Goal: Task Accomplishment & Management: Complete application form

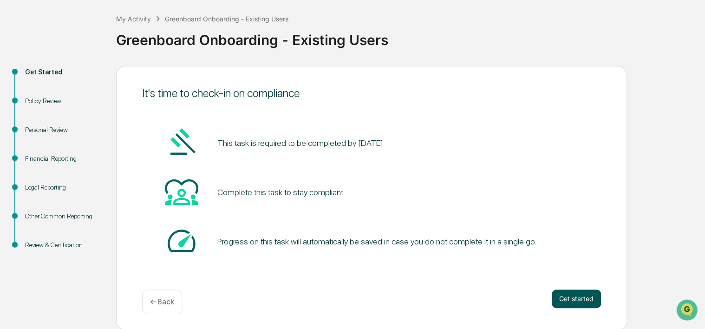
click at [565, 289] on button "Get started" at bounding box center [576, 298] width 49 height 19
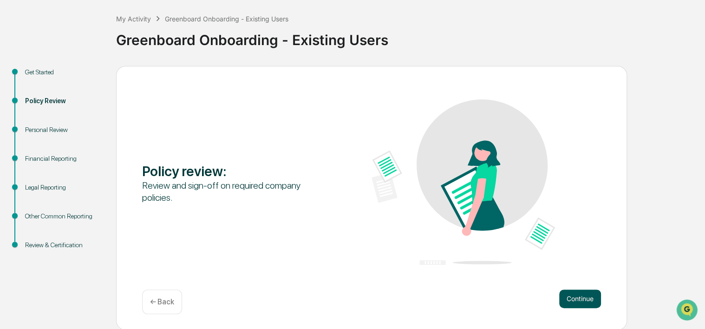
click at [569, 295] on button "Continue" at bounding box center [580, 298] width 42 height 19
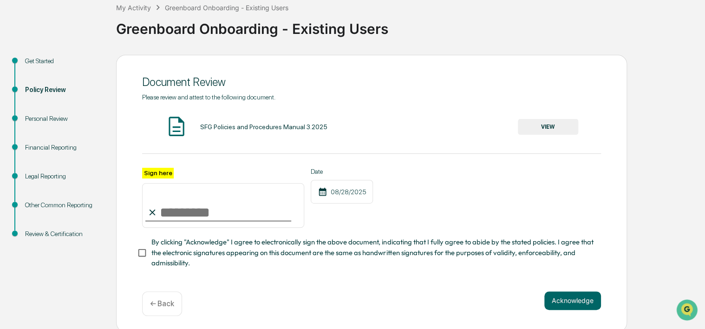
scroll to position [61, 0]
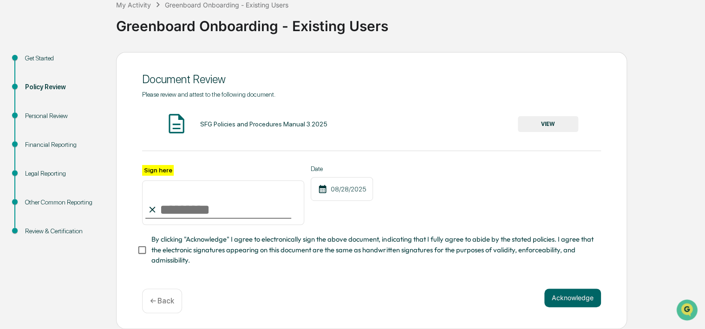
click at [173, 209] on input "Sign here" at bounding box center [223, 202] width 162 height 45
type input "**********"
click at [251, 249] on span "By clicking "Acknowledge" I agree to electronically sign the above document, in…" at bounding box center [372, 249] width 442 height 31
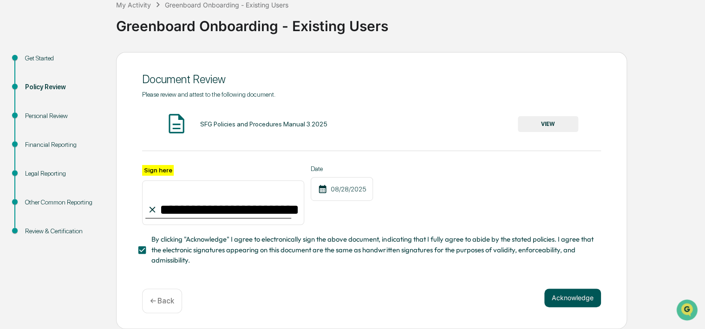
click at [569, 294] on button "Acknowledge" at bounding box center [572, 297] width 57 height 19
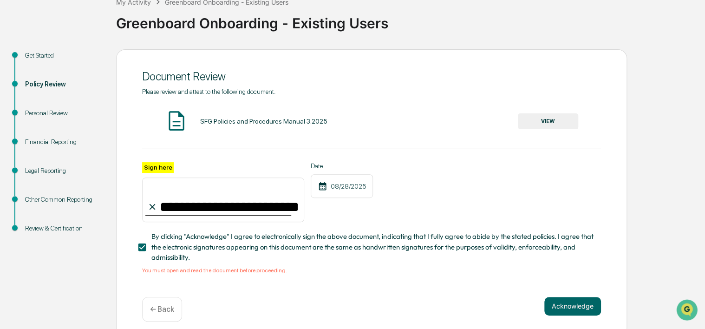
click at [556, 115] on button "VIEW" at bounding box center [548, 121] width 60 height 16
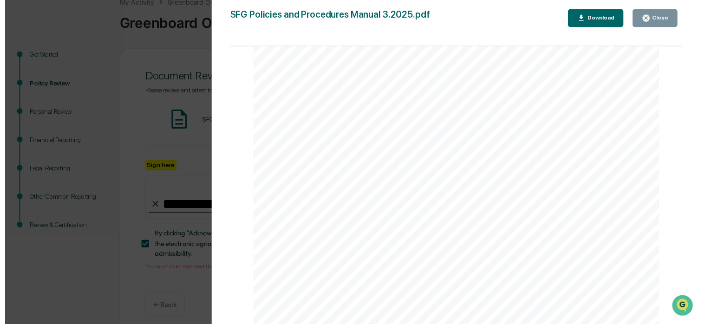
scroll to position [1765, 0]
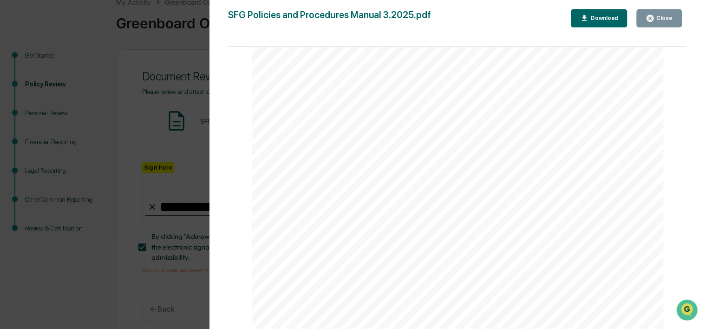
click at [656, 22] on button "Close" at bounding box center [659, 18] width 46 height 18
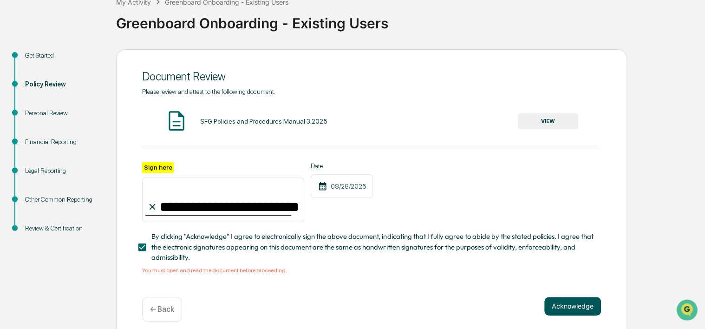
click at [571, 305] on button "Acknowledge" at bounding box center [572, 306] width 57 height 19
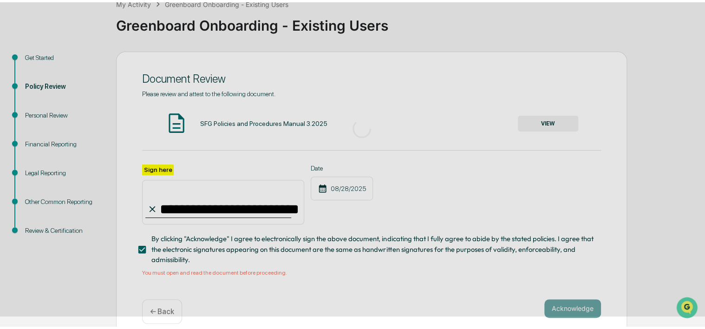
scroll to position [45, 0]
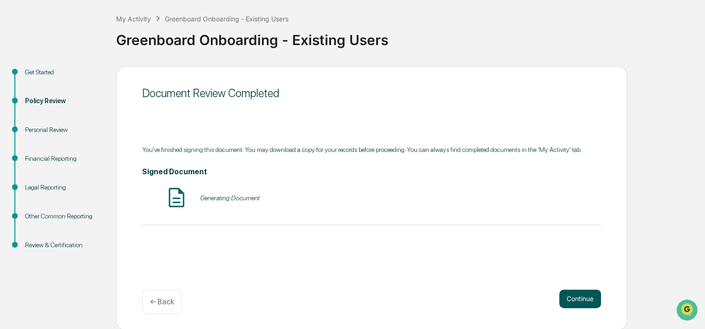
click at [570, 300] on button "Continue" at bounding box center [580, 298] width 42 height 19
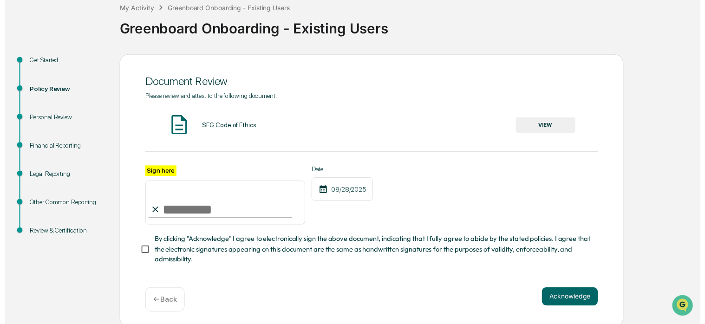
scroll to position [61, 0]
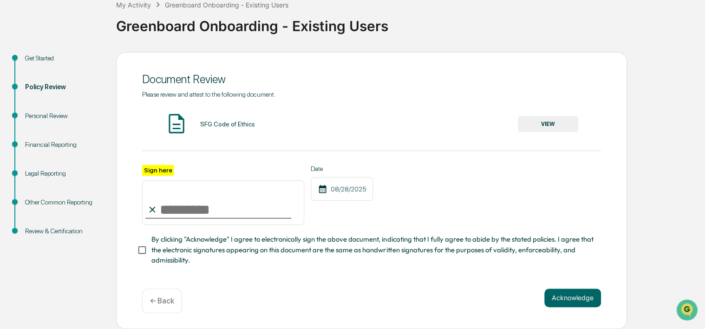
click at [556, 123] on button "VIEW" at bounding box center [548, 124] width 60 height 16
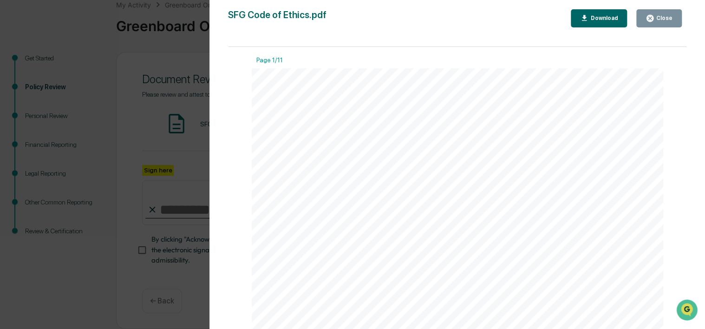
click at [663, 13] on button "Close" at bounding box center [659, 18] width 46 height 18
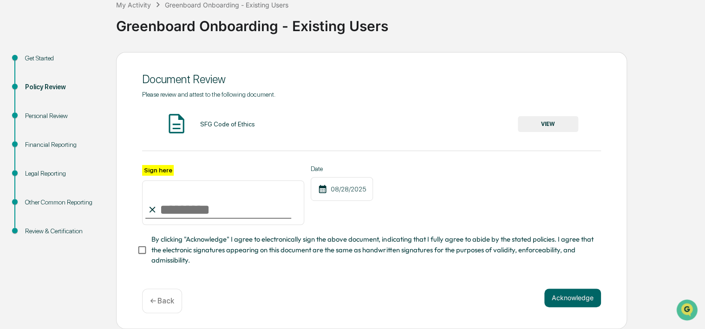
click at [205, 204] on input "Sign here" at bounding box center [223, 202] width 162 height 45
type input "**********"
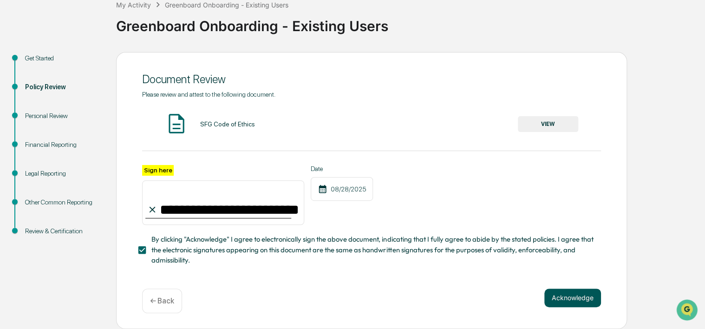
click at [565, 291] on button "Acknowledge" at bounding box center [572, 297] width 57 height 19
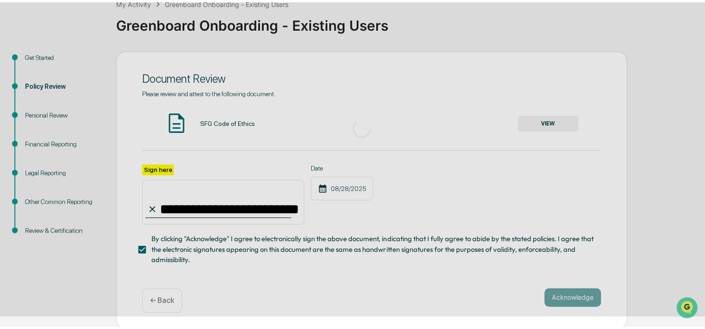
scroll to position [45, 0]
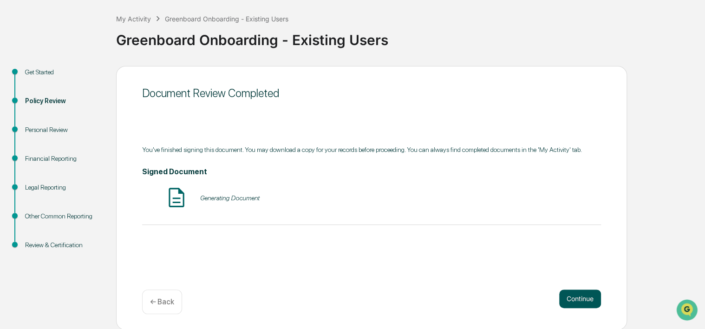
click at [565, 291] on button "Continue" at bounding box center [580, 298] width 42 height 19
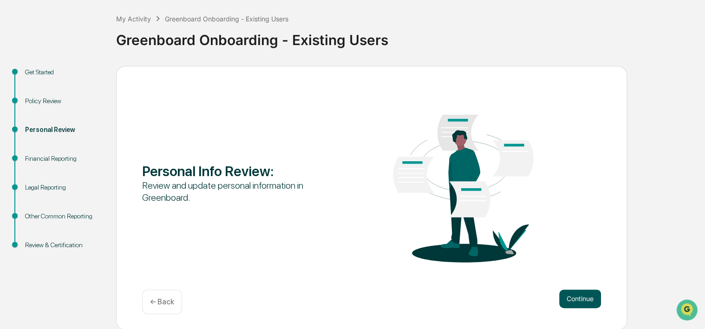
click at [563, 295] on button "Continue" at bounding box center [580, 298] width 42 height 19
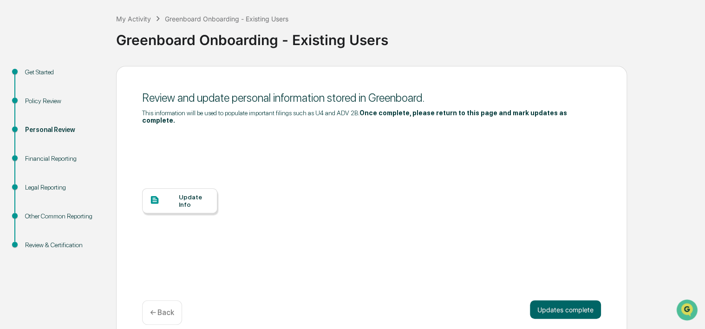
click at [201, 193] on div "Update Info" at bounding box center [194, 200] width 31 height 15
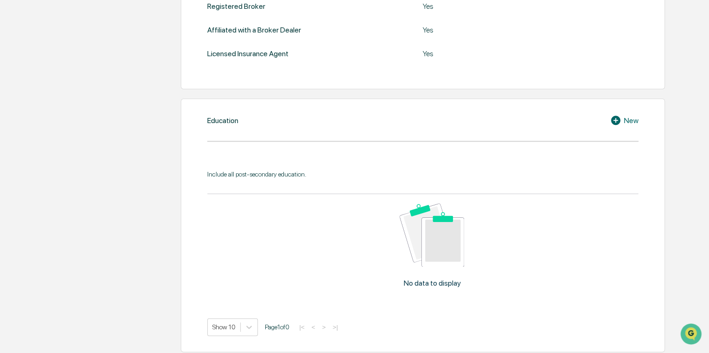
scroll to position [385, 0]
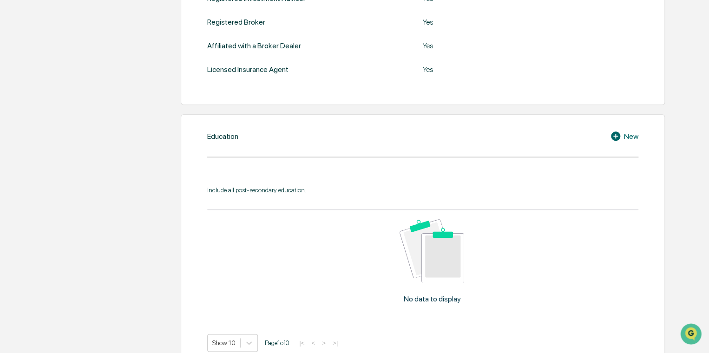
click at [441, 137] on icon at bounding box center [615, 135] width 9 height 9
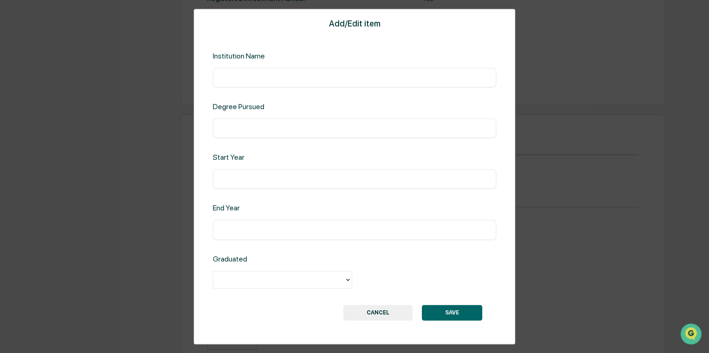
click at [331, 79] on input "text" at bounding box center [354, 77] width 269 height 9
type input "**********"
click at [319, 127] on input "text" at bounding box center [354, 128] width 269 height 9
click at [220, 126] on input "**********" at bounding box center [354, 128] width 269 height 9
type input "**********"
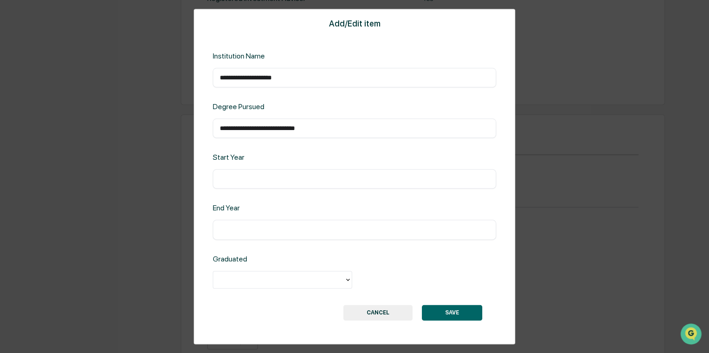
click at [258, 170] on div "​" at bounding box center [354, 180] width 283 height 20
click at [258, 176] on input "text" at bounding box center [354, 179] width 269 height 9
type input "****"
click at [259, 201] on div "​" at bounding box center [354, 230] width 283 height 20
click at [259, 201] on input "text" at bounding box center [354, 229] width 269 height 9
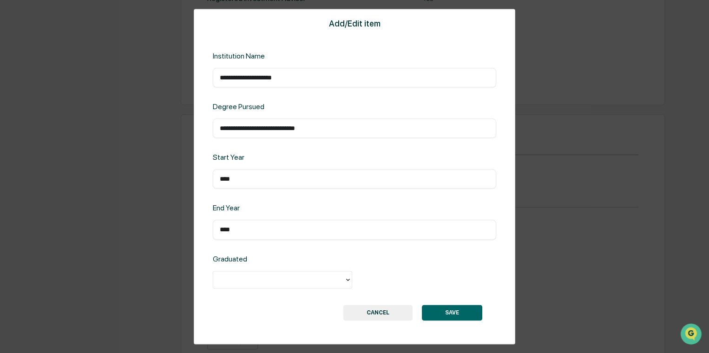
type input "****"
click at [261, 201] on div at bounding box center [279, 279] width 122 height 11
click at [251, 201] on div "Yes" at bounding box center [282, 300] width 139 height 19
click at [441, 201] on button "SAVE" at bounding box center [452, 313] width 60 height 16
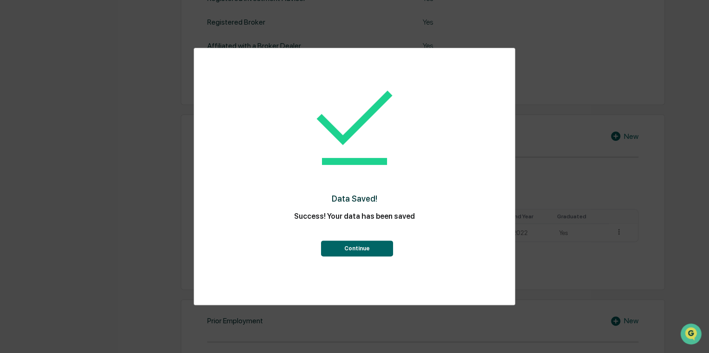
click at [378, 201] on button "Continue" at bounding box center [357, 249] width 72 height 16
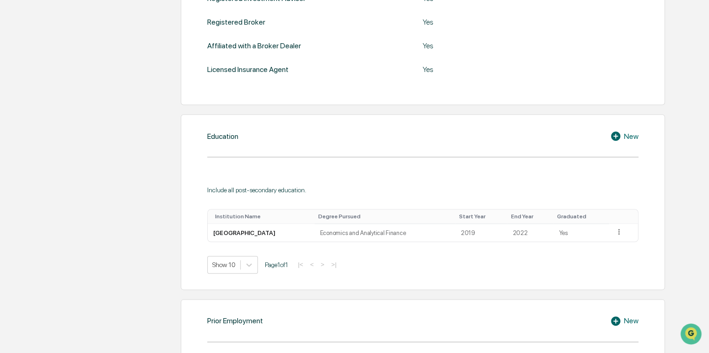
click at [441, 136] on div "New" at bounding box center [624, 136] width 28 height 11
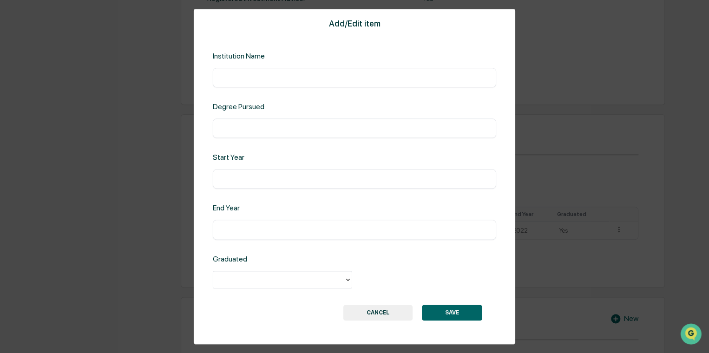
click at [292, 73] on input "text" at bounding box center [354, 77] width 269 height 9
type input "**********"
click at [308, 129] on input "text" at bounding box center [354, 128] width 269 height 9
type input "**********"
click at [308, 171] on div "​" at bounding box center [354, 180] width 283 height 20
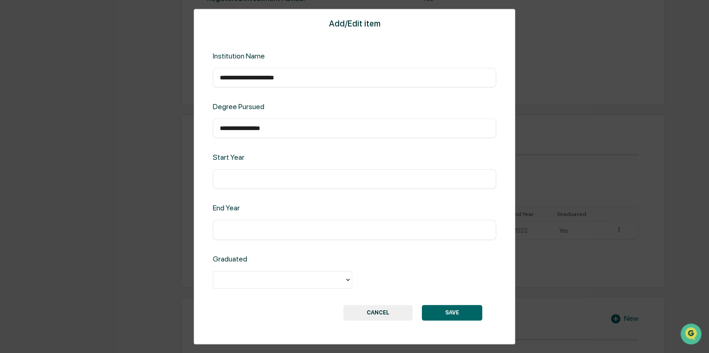
click at [314, 175] on input "text" at bounding box center [354, 179] width 269 height 9
type input "****"
click at [304, 201] on input "text" at bounding box center [354, 229] width 269 height 9
type input "****"
click at [252, 201] on div "**********" at bounding box center [354, 176] width 321 height 335
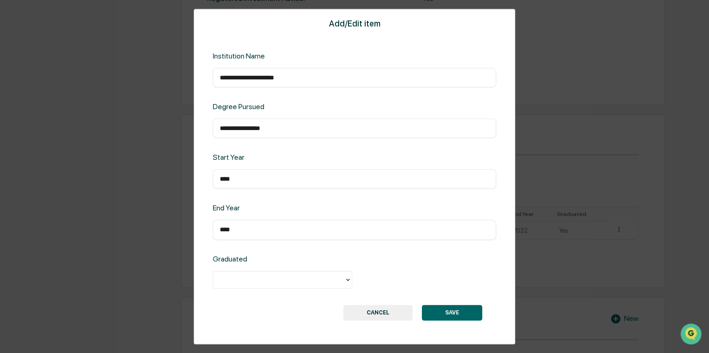
click at [253, 201] on div at bounding box center [279, 279] width 122 height 11
click at [246, 201] on div "No" at bounding box center [282, 319] width 139 height 19
click at [437, 201] on button "SAVE" at bounding box center [452, 313] width 60 height 16
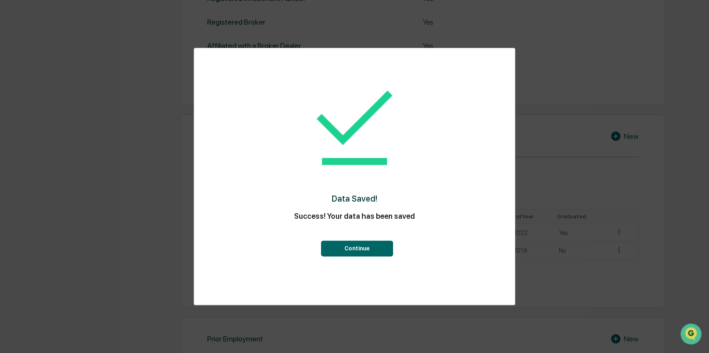
click at [378, 201] on button "Continue" at bounding box center [357, 249] width 72 height 16
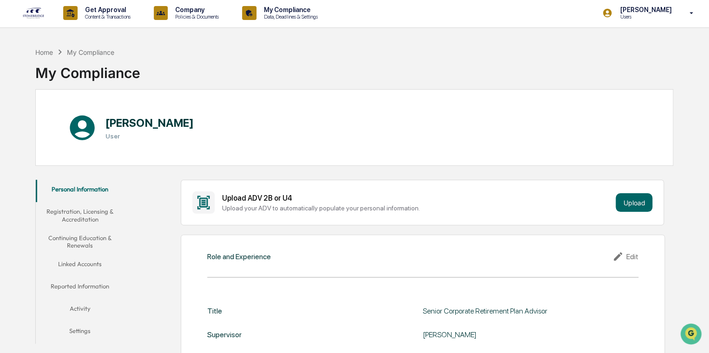
scroll to position [0, 0]
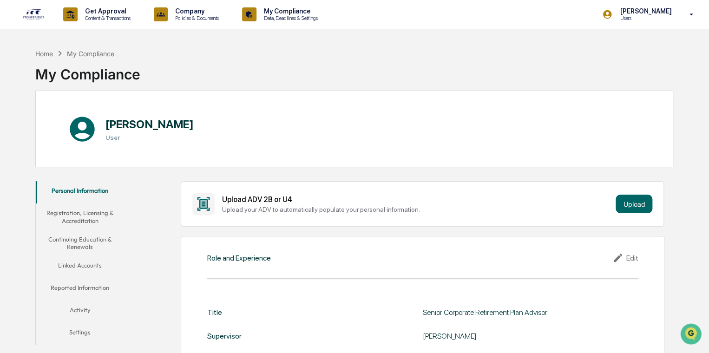
click at [92, 201] on button "Registration, Licensing & Accreditation" at bounding box center [80, 216] width 89 height 26
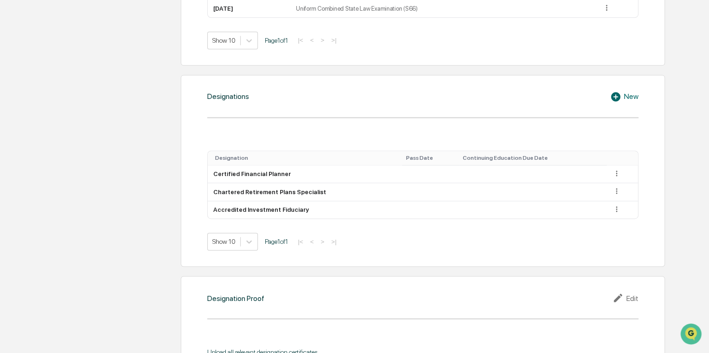
scroll to position [604, 0]
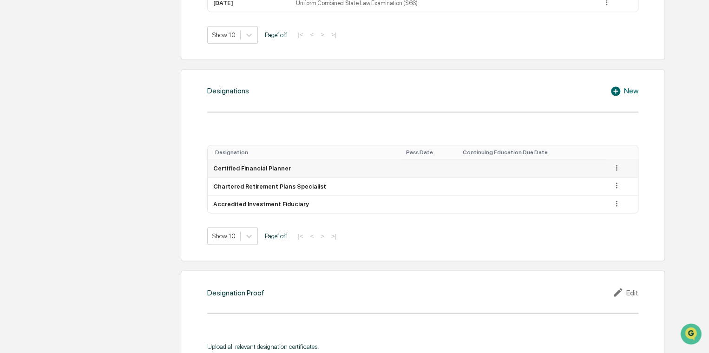
click at [441, 169] on icon at bounding box center [616, 168] width 9 height 9
click at [441, 127] on div "Designation Pass Date Continuing Education Due Date Certified Financial Planner…" at bounding box center [422, 186] width 431 height 118
click at [441, 165] on icon at bounding box center [616, 168] width 9 height 9
click at [441, 183] on div "Edit" at bounding box center [606, 180] width 30 height 15
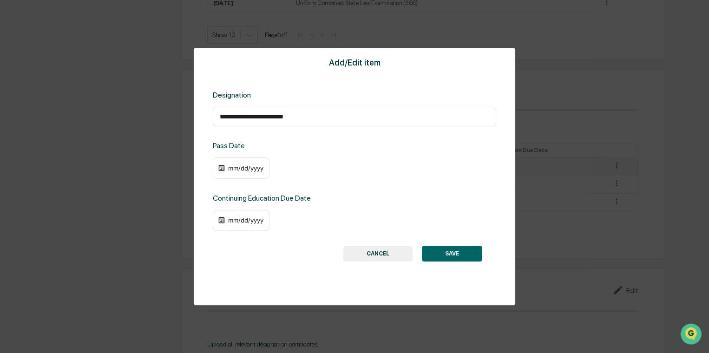
click at [366, 201] on button "CANCEL" at bounding box center [377, 254] width 69 height 16
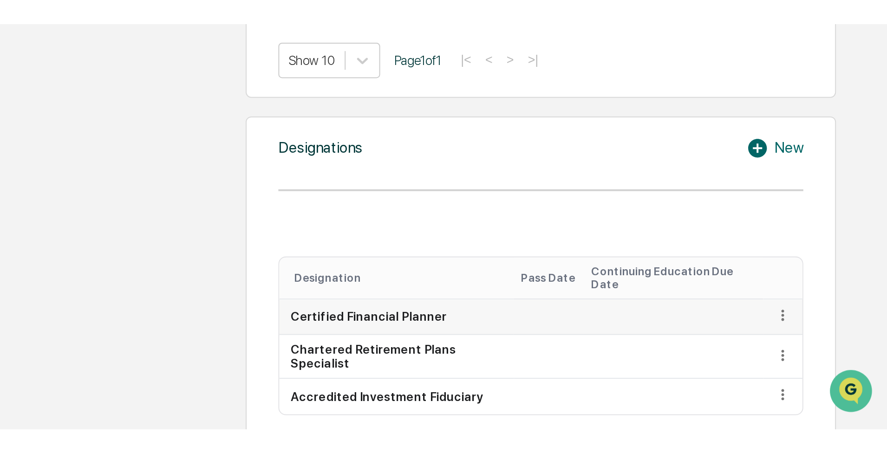
scroll to position [0, 0]
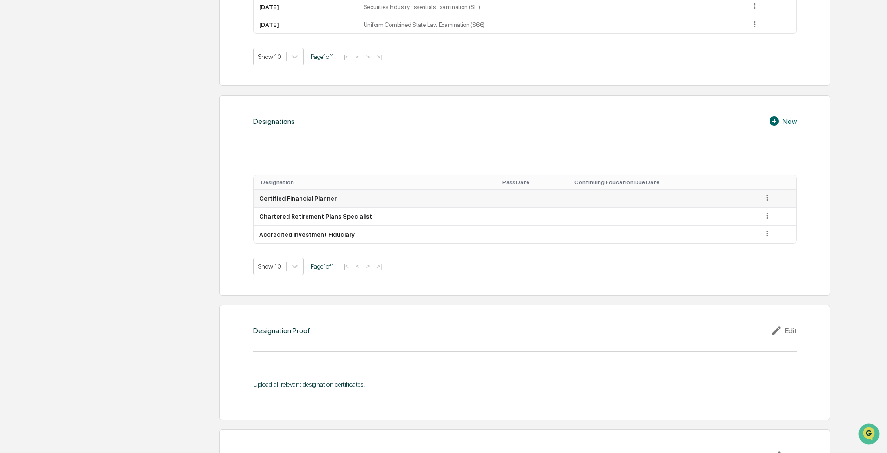
click at [441, 198] on icon at bounding box center [767, 198] width 9 height 9
click at [441, 201] on div "Edit" at bounding box center [757, 211] width 30 height 15
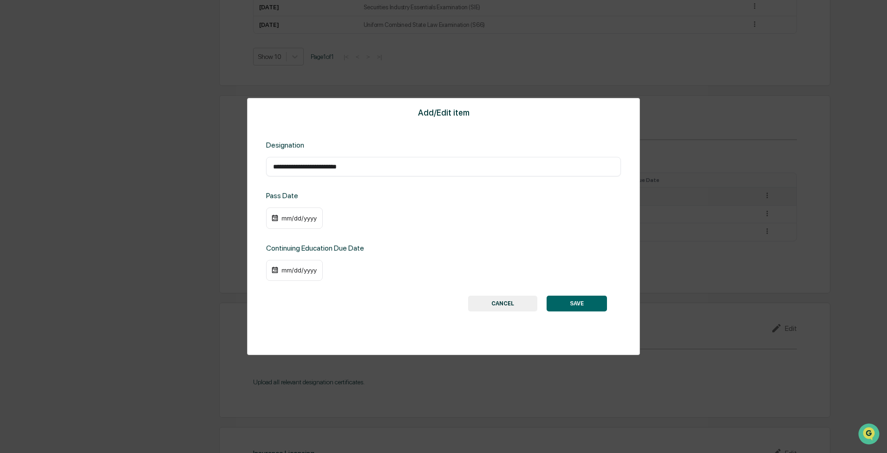
click at [298, 201] on div "mm/dd/yyyy" at bounding box center [299, 218] width 37 height 7
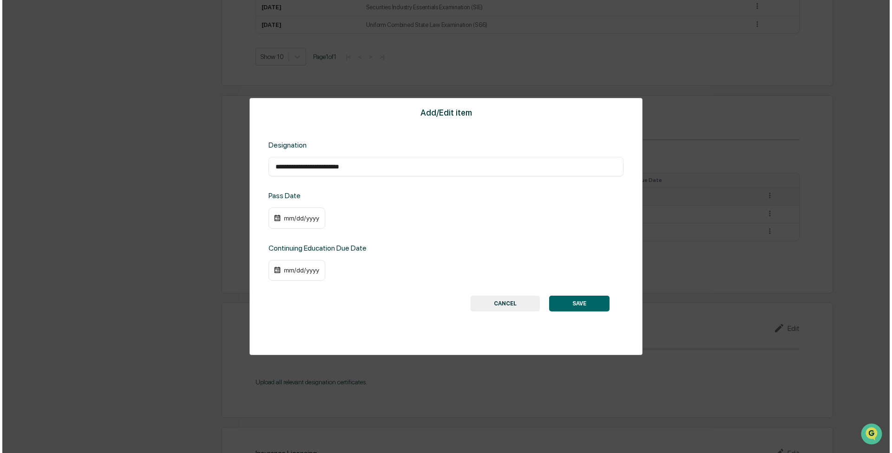
scroll to position [604, 0]
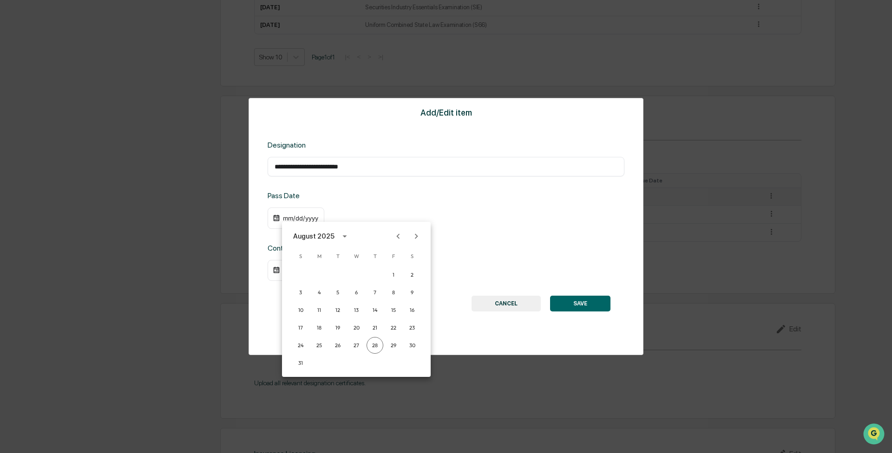
click at [414, 201] on icon "Next month" at bounding box center [416, 236] width 10 height 10
click at [396, 201] on icon "Previous month" at bounding box center [398, 236] width 10 height 10
click at [337, 201] on button "calendar view is open, switch to year view" at bounding box center [344, 236] width 15 height 15
click at [351, 201] on button "2024" at bounding box center [356, 312] width 33 height 17
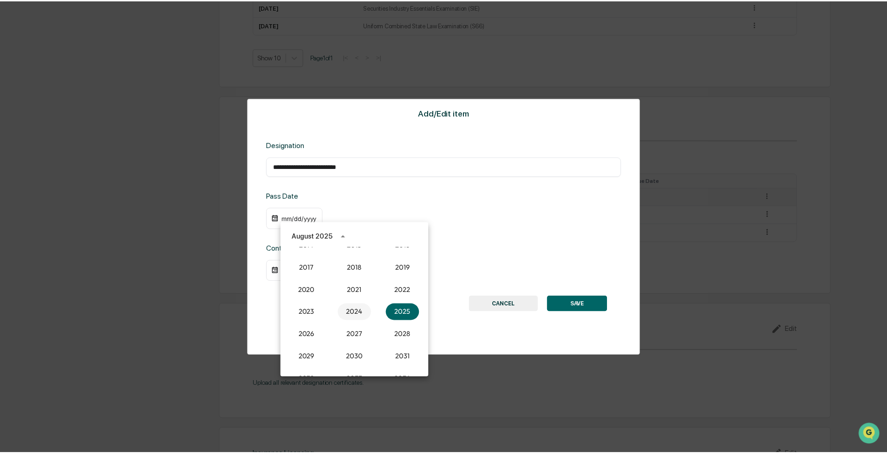
scroll to position [604, 0]
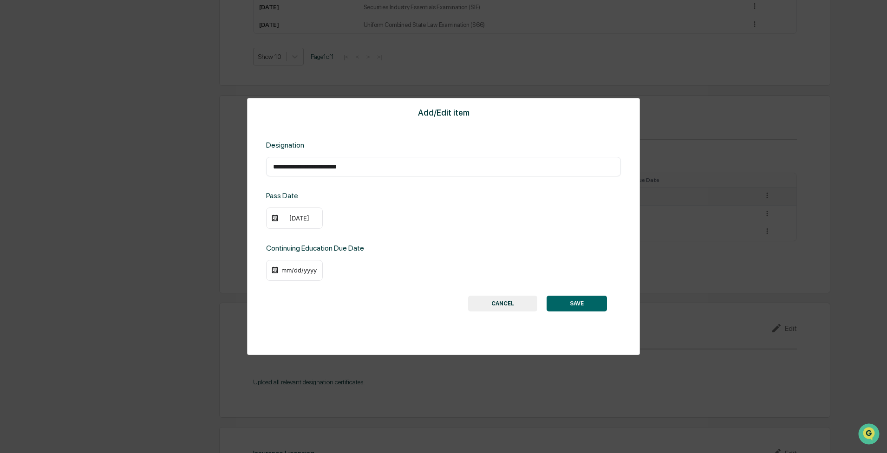
click at [289, 201] on div "08/28/2024" at bounding box center [299, 218] width 37 height 7
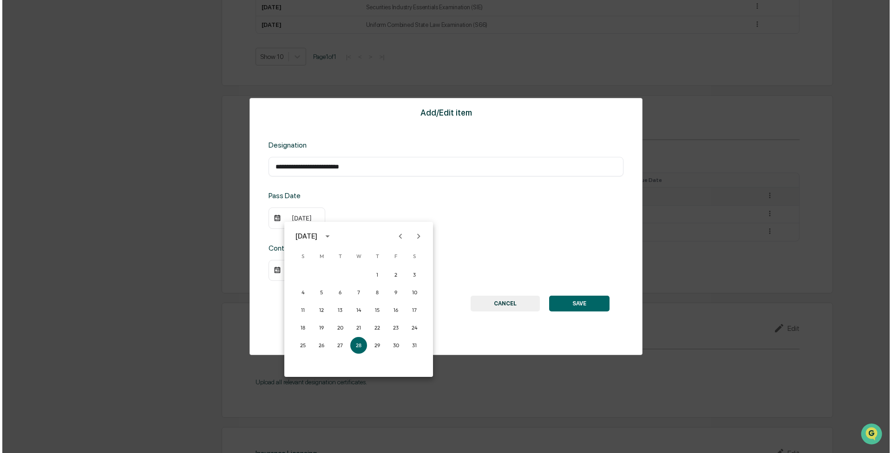
scroll to position [604, 0]
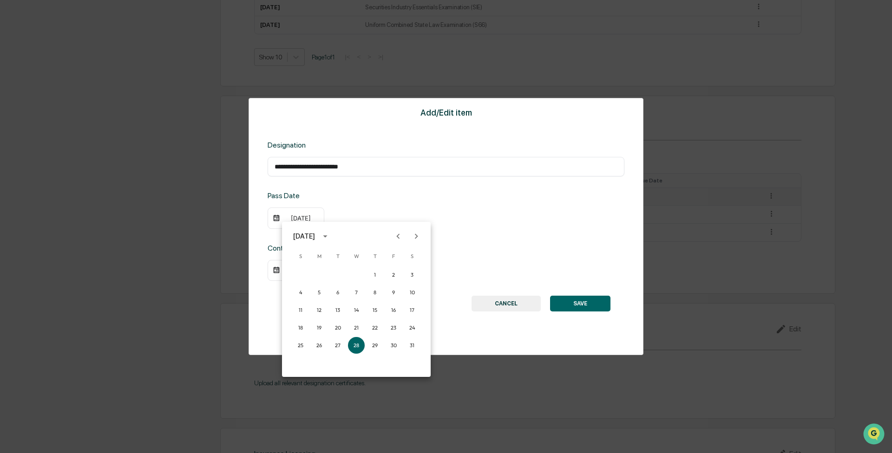
click at [394, 201] on icon "Previous month" at bounding box center [398, 236] width 10 height 10
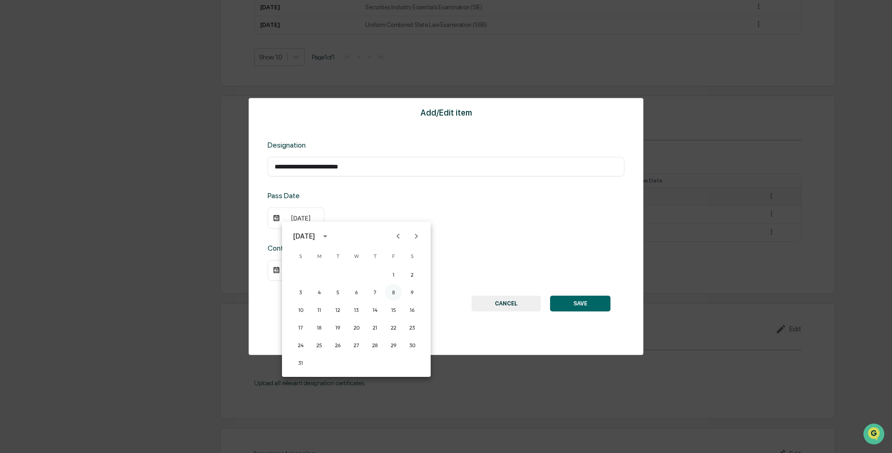
click at [395, 201] on button "8" at bounding box center [393, 292] width 17 height 17
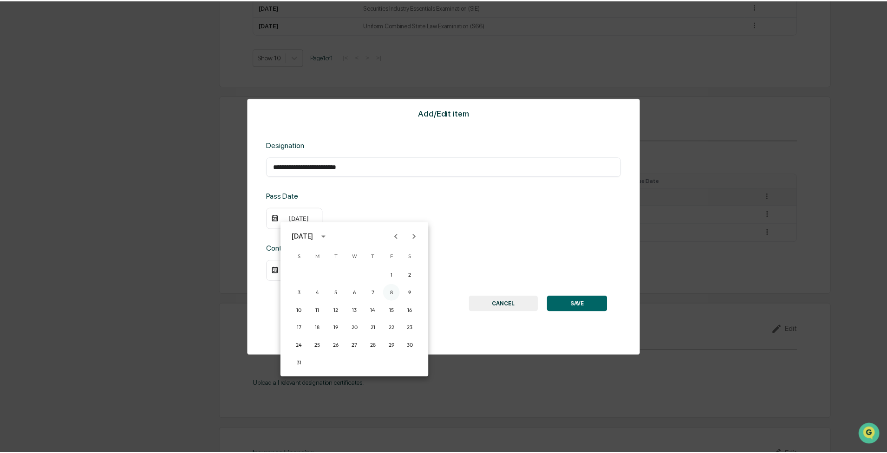
scroll to position [604, 0]
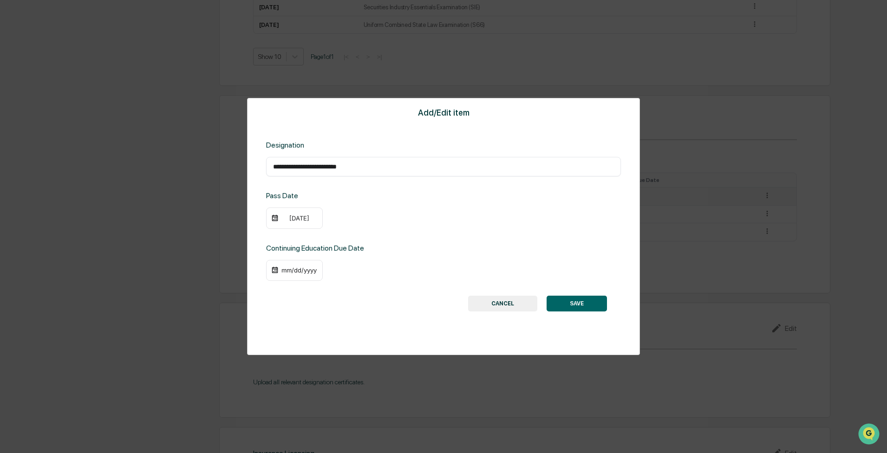
click at [307, 201] on div "mm/dd/yyyy" at bounding box center [294, 270] width 57 height 21
click at [299, 201] on div "mm/dd/yyyy" at bounding box center [299, 270] width 37 height 7
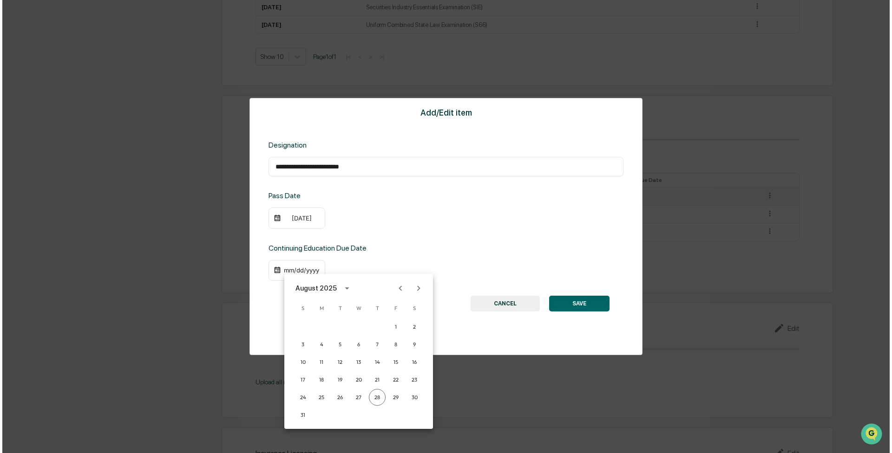
scroll to position [604, 0]
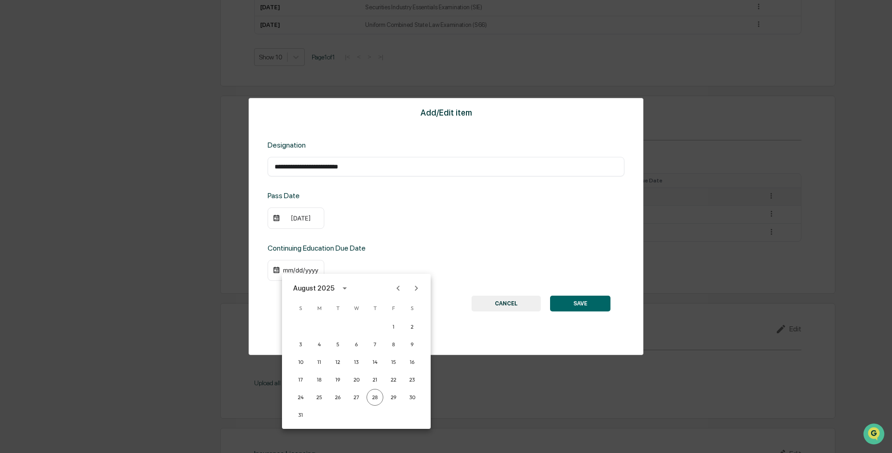
click at [411, 201] on icon "Next month" at bounding box center [416, 288] width 10 height 10
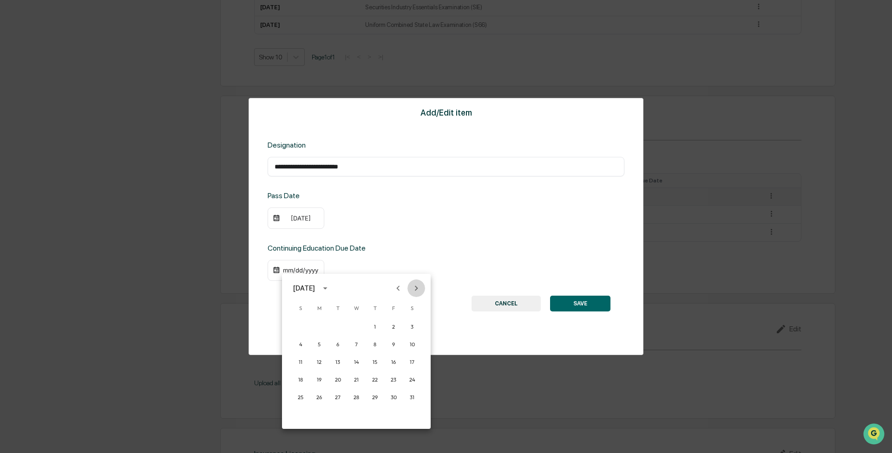
click at [411, 201] on icon "Next month" at bounding box center [416, 288] width 10 height 10
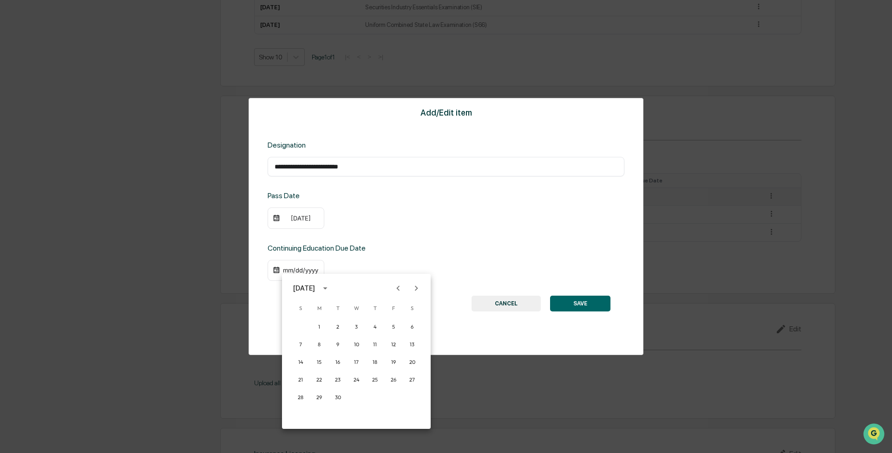
click at [411, 201] on icon "Next month" at bounding box center [416, 288] width 10 height 10
click at [317, 201] on button "31" at bounding box center [319, 415] width 17 height 17
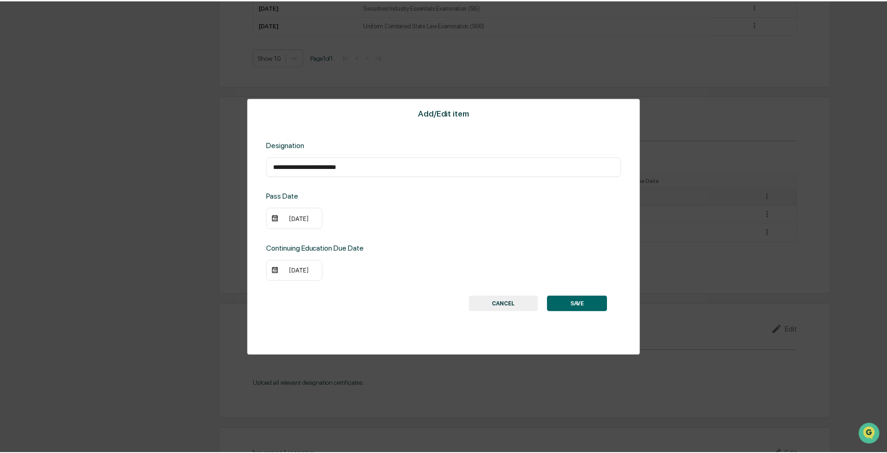
scroll to position [604, 0]
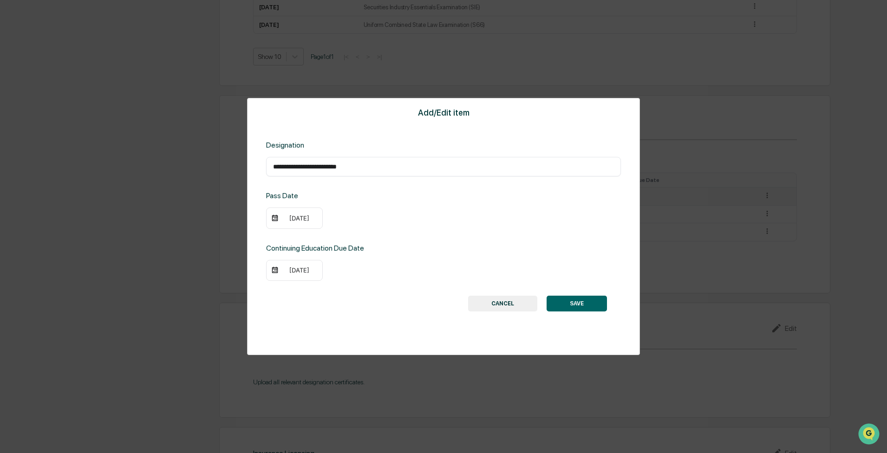
click at [441, 201] on button "SAVE" at bounding box center [577, 304] width 60 height 16
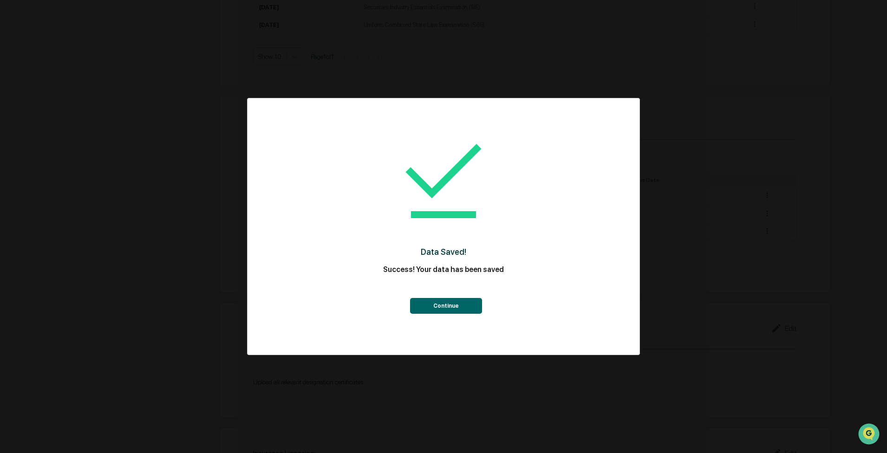
click at [441, 201] on button "Continue" at bounding box center [446, 306] width 72 height 16
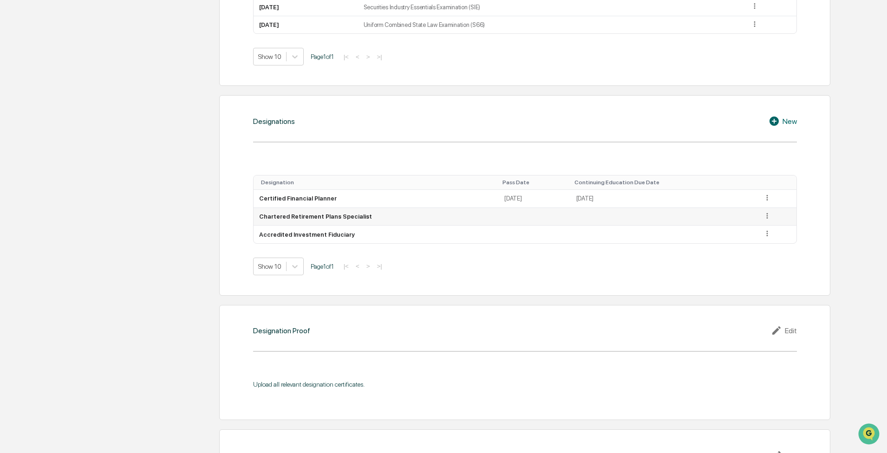
click at [441, 201] on icon at bounding box center [767, 216] width 9 height 9
click at [441, 201] on div "Edit" at bounding box center [757, 229] width 30 height 15
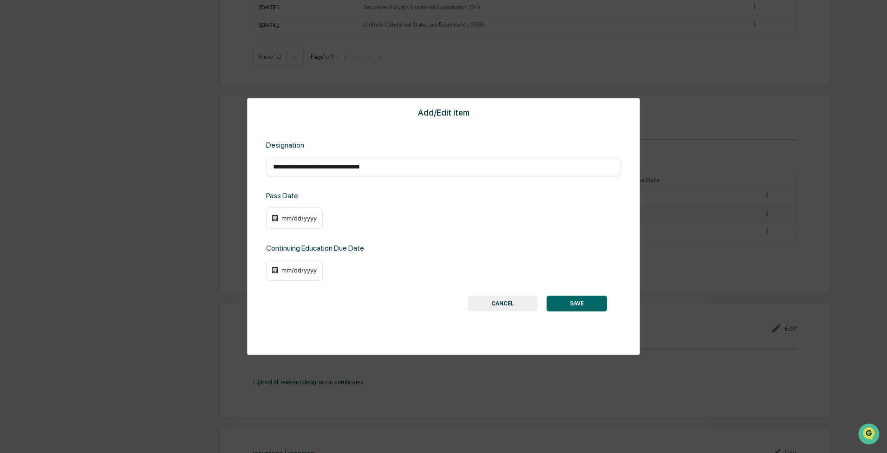
click at [287, 201] on div "mm/dd/yyyy" at bounding box center [294, 218] width 57 height 21
click at [287, 201] on div "mm/dd/yyyy" at bounding box center [299, 218] width 37 height 7
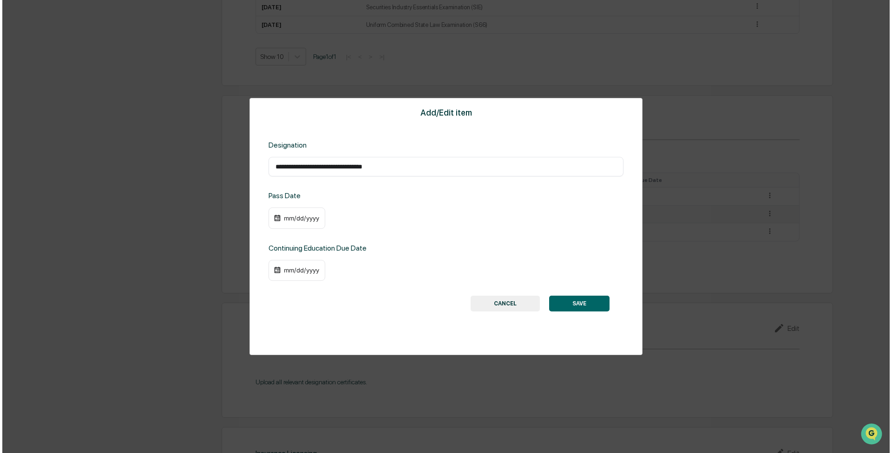
scroll to position [604, 0]
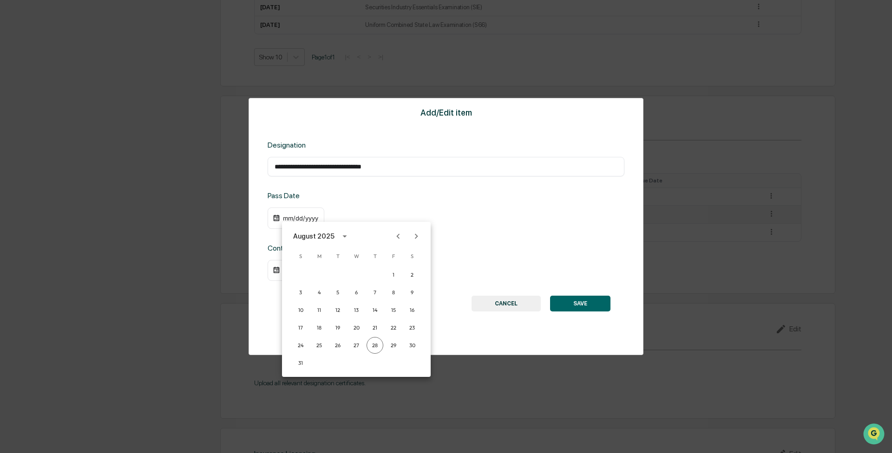
click at [347, 201] on icon "calendar view is open, switch to year view" at bounding box center [345, 236] width 10 height 10
click at [394, 201] on button "2022" at bounding box center [404, 289] width 33 height 17
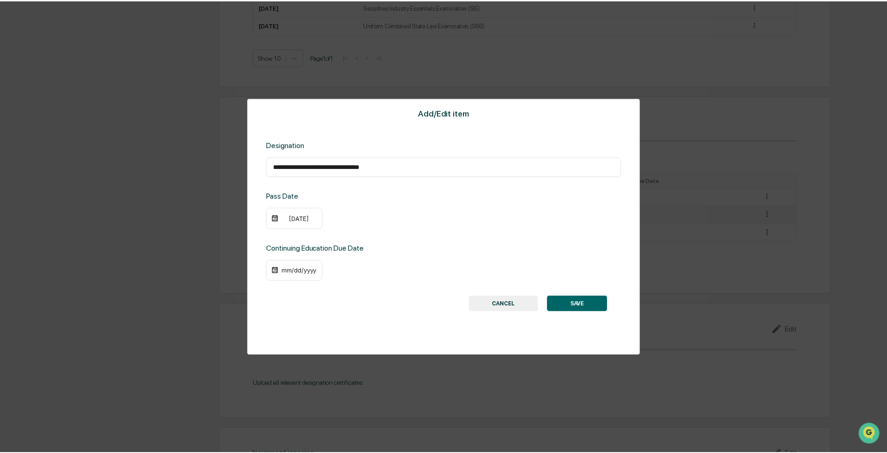
scroll to position [604, 0]
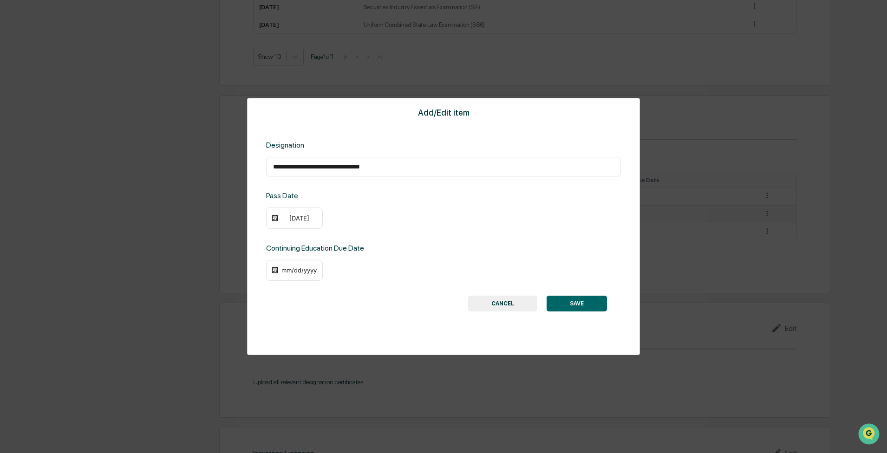
click at [298, 201] on div "08/28/2022" at bounding box center [294, 218] width 57 height 21
click at [297, 201] on div "08/28/2022" at bounding box center [299, 218] width 37 height 7
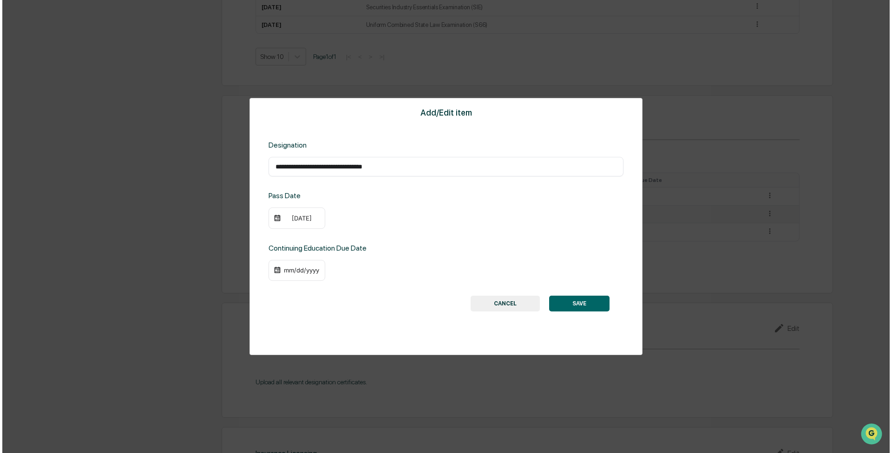
scroll to position [604, 0]
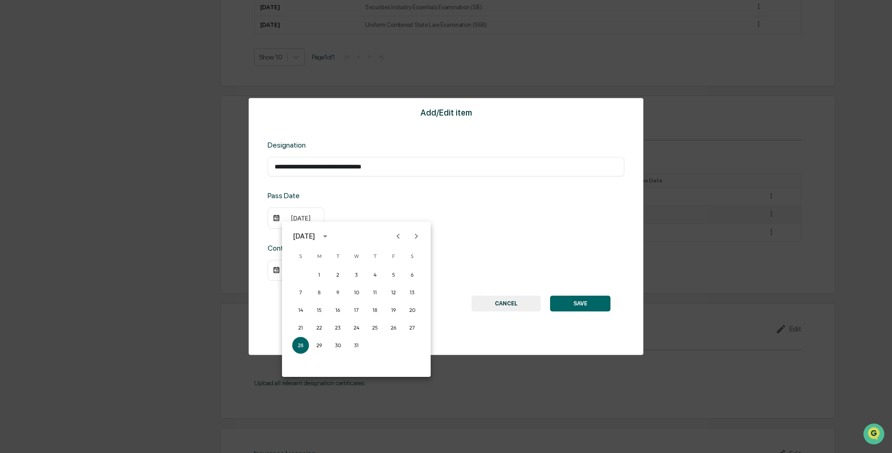
click at [399, 201] on icon "Previous month" at bounding box center [398, 236] width 10 height 10
click at [418, 201] on icon "Next month" at bounding box center [416, 236] width 10 height 10
click at [407, 201] on button "30" at bounding box center [412, 345] width 17 height 17
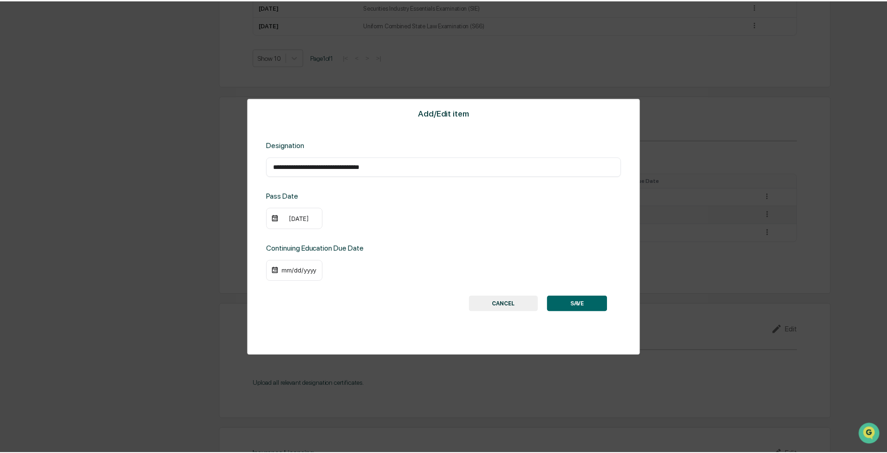
scroll to position [604, 0]
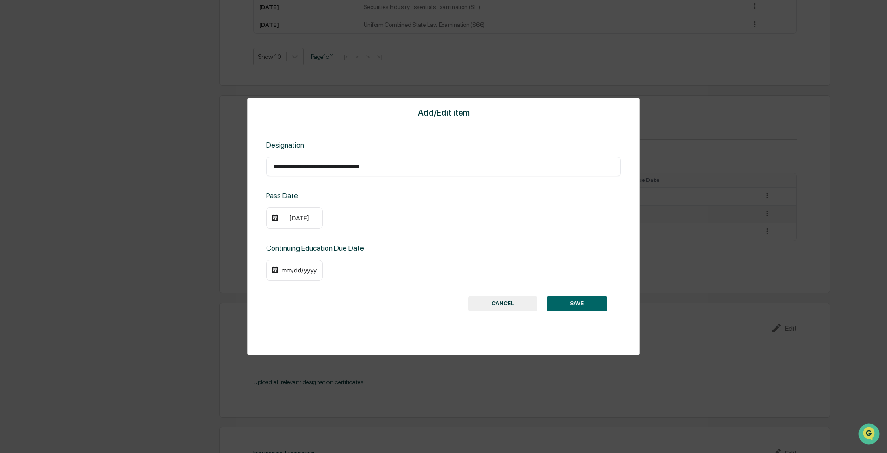
click at [277, 201] on img at bounding box center [274, 270] width 7 height 7
click at [299, 201] on div "mm/dd/yyyy" at bounding box center [299, 270] width 37 height 7
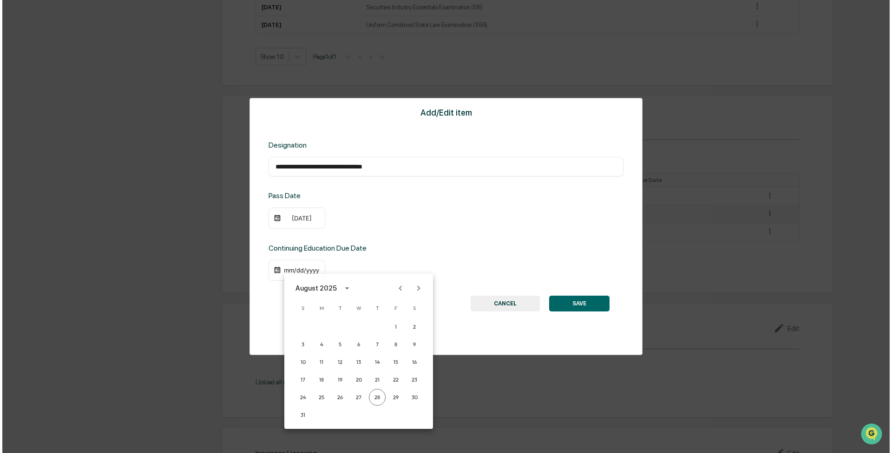
scroll to position [604, 0]
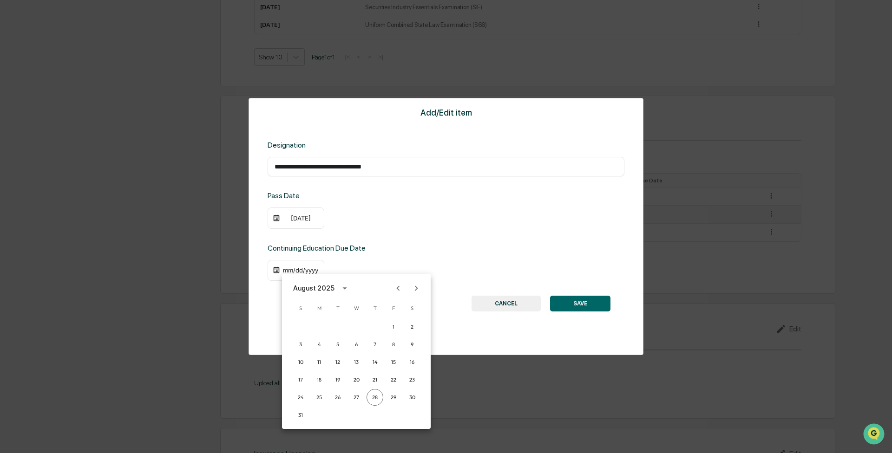
click at [441, 201] on div at bounding box center [446, 226] width 892 height 453
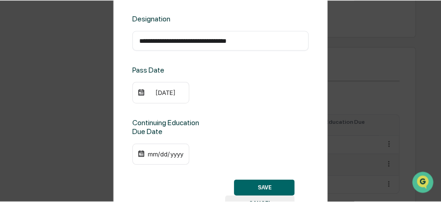
scroll to position [0, 0]
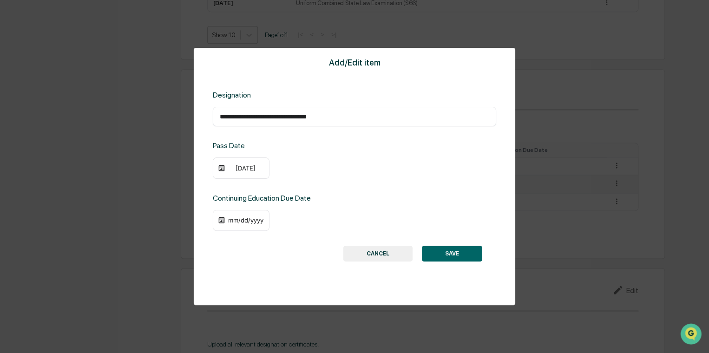
click at [218, 201] on img at bounding box center [221, 219] width 7 height 7
click at [223, 201] on img at bounding box center [221, 219] width 7 height 7
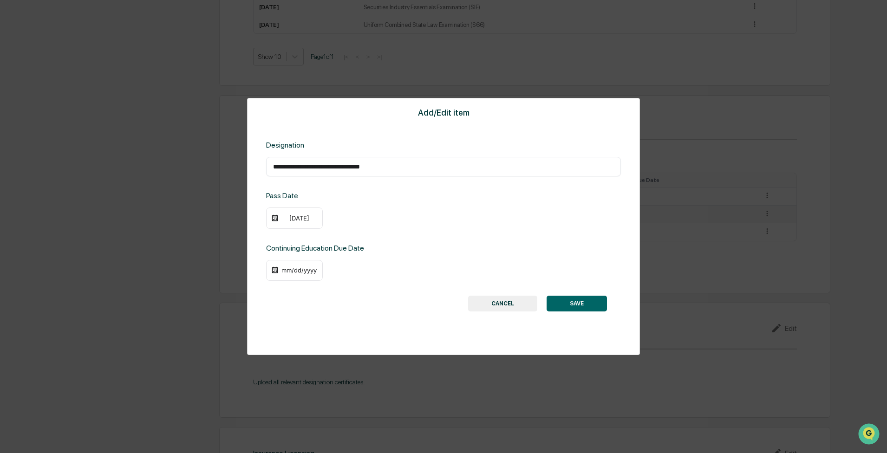
click at [275, 201] on img at bounding box center [274, 270] width 7 height 7
click at [294, 201] on div "mm/dd/yyyy" at bounding box center [299, 270] width 37 height 7
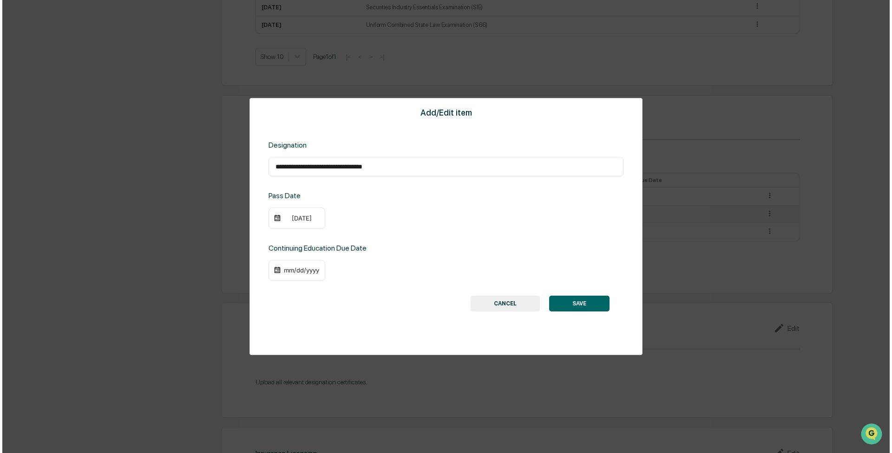
scroll to position [604, 0]
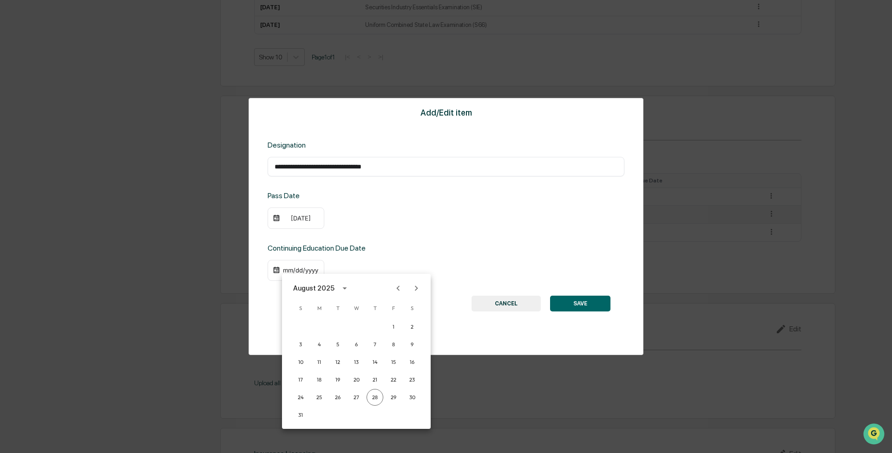
click at [345, 201] on icon "calendar view is open, switch to year view" at bounding box center [345, 288] width 10 height 10
click at [316, 201] on button "2026" at bounding box center [307, 386] width 33 height 17
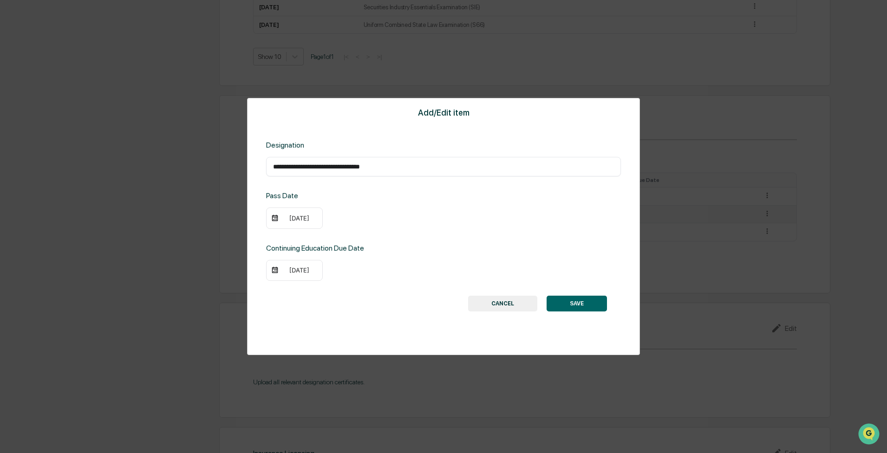
click at [294, 201] on div "08/28/2026" at bounding box center [299, 270] width 37 height 7
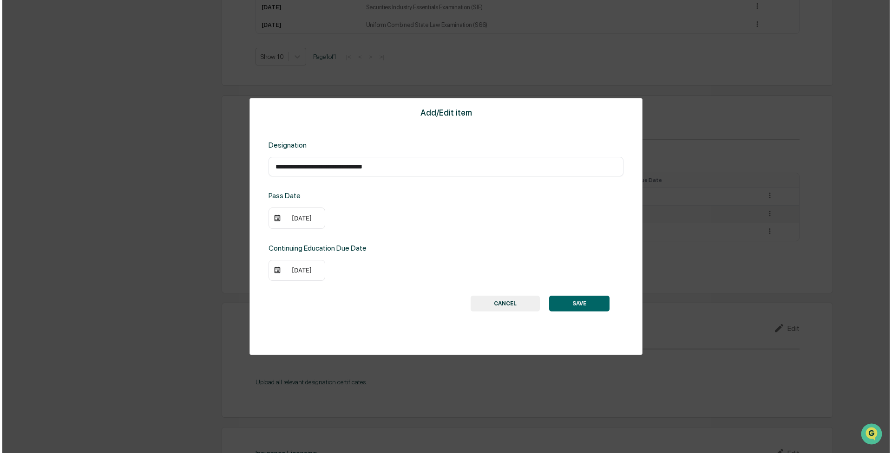
scroll to position [604, 0]
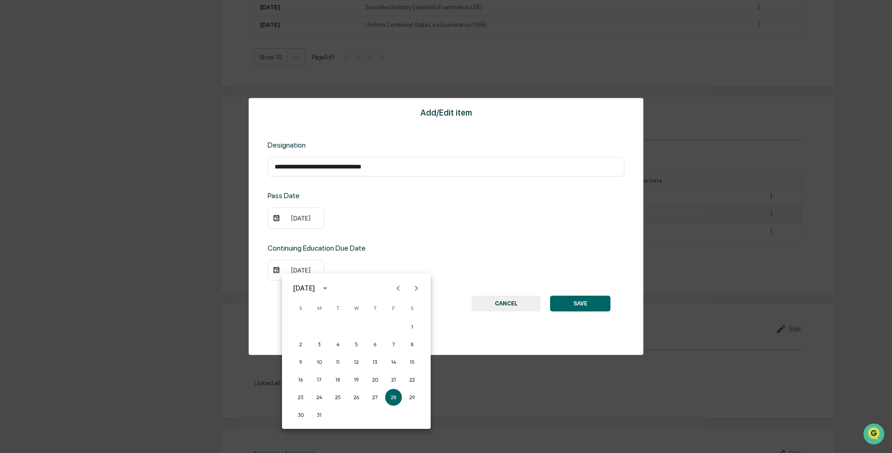
click at [400, 201] on icon "Previous month" at bounding box center [398, 288] width 10 height 10
click at [380, 201] on button "30" at bounding box center [374, 397] width 17 height 17
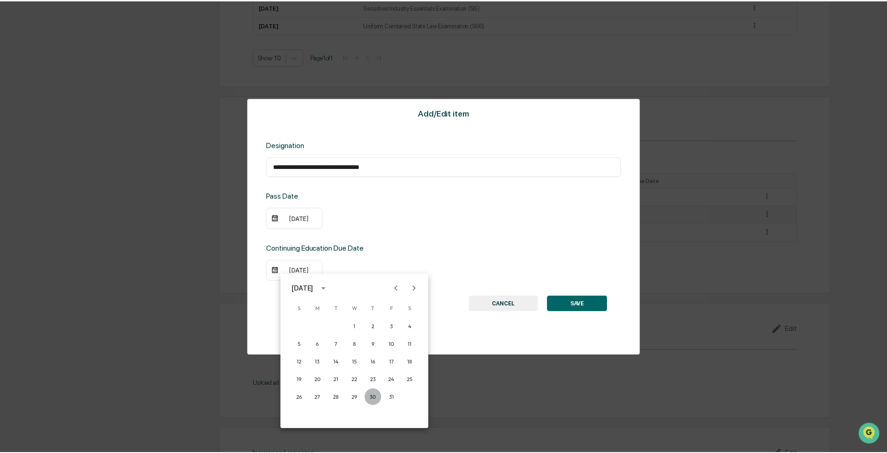
scroll to position [604, 0]
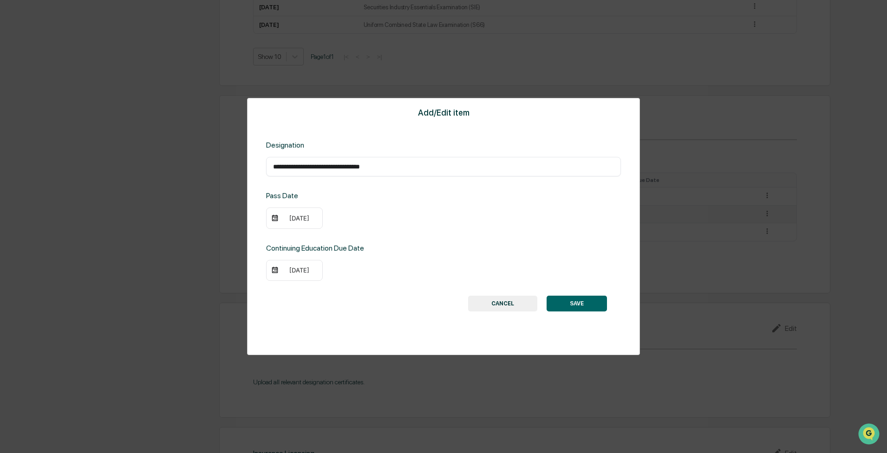
click at [441, 201] on button "SAVE" at bounding box center [577, 304] width 60 height 16
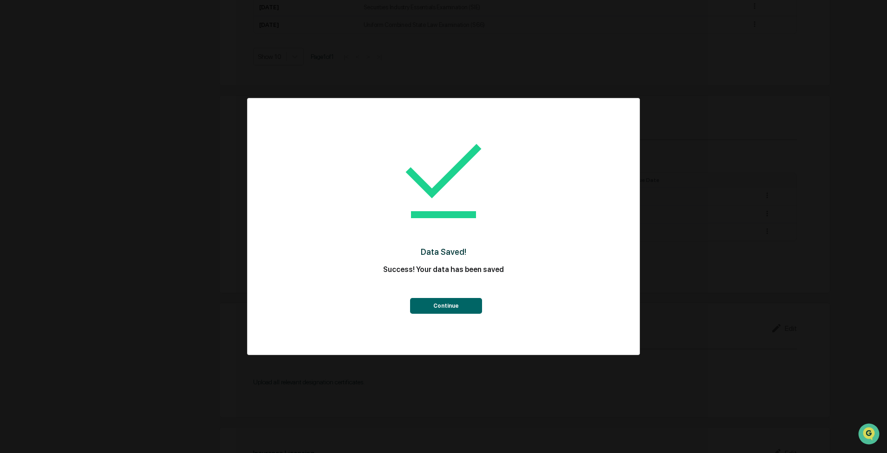
click at [441, 201] on button "Continue" at bounding box center [446, 306] width 72 height 16
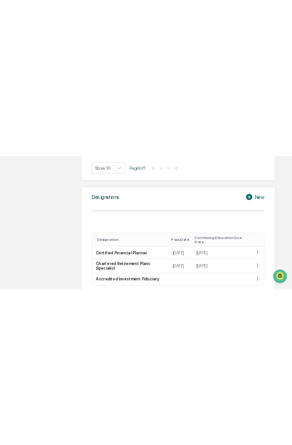
scroll to position [0, 0]
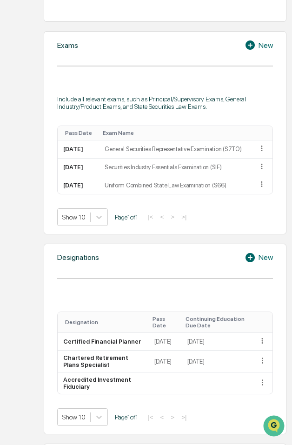
click at [213, 201] on div "Show 10 Page 1 of 1 |< < > >|" at bounding box center [164, 217] width 215 height 18
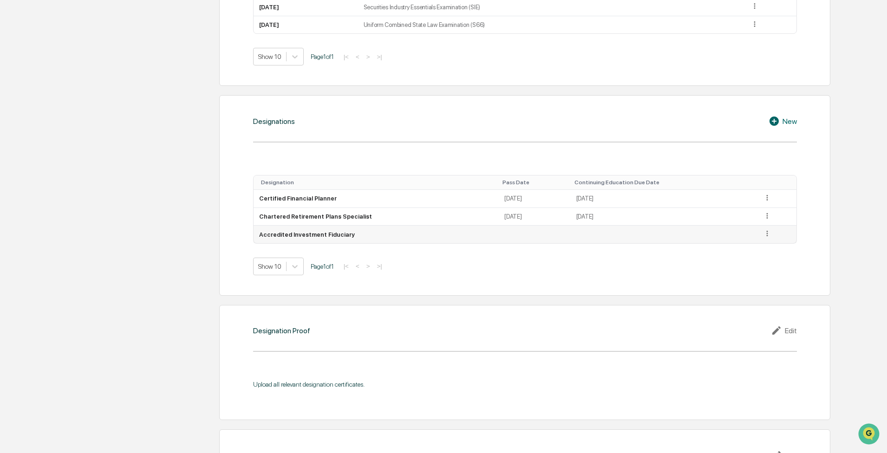
click at [441, 201] on icon at bounding box center [767, 233] width 9 height 9
click at [441, 201] on div "Edit" at bounding box center [757, 247] width 30 height 15
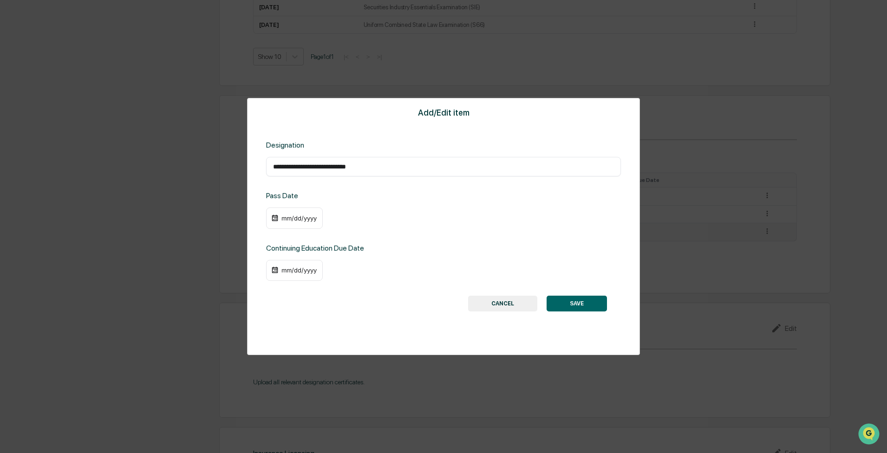
click at [275, 201] on img at bounding box center [274, 218] width 7 height 7
click at [284, 201] on div "mm/dd/yyyy" at bounding box center [299, 218] width 37 height 7
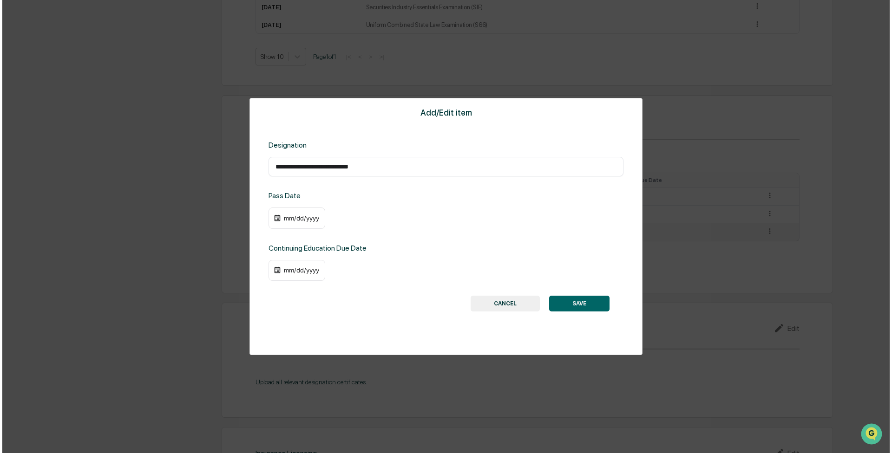
scroll to position [604, 0]
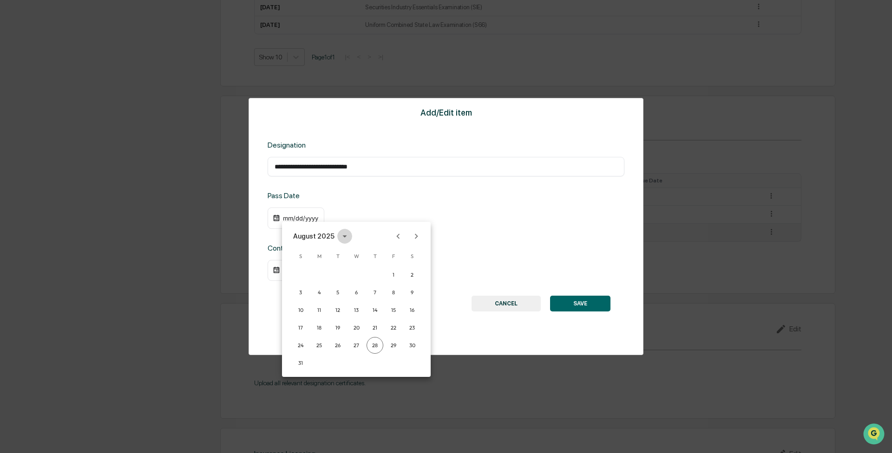
click at [337, 201] on button "calendar view is open, switch to year view" at bounding box center [344, 236] width 15 height 15
click at [397, 201] on button "2022" at bounding box center [404, 289] width 33 height 17
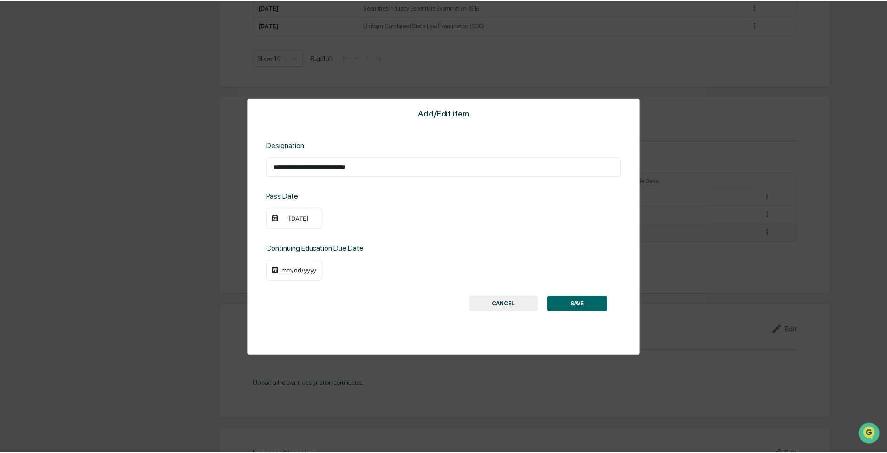
scroll to position [604, 0]
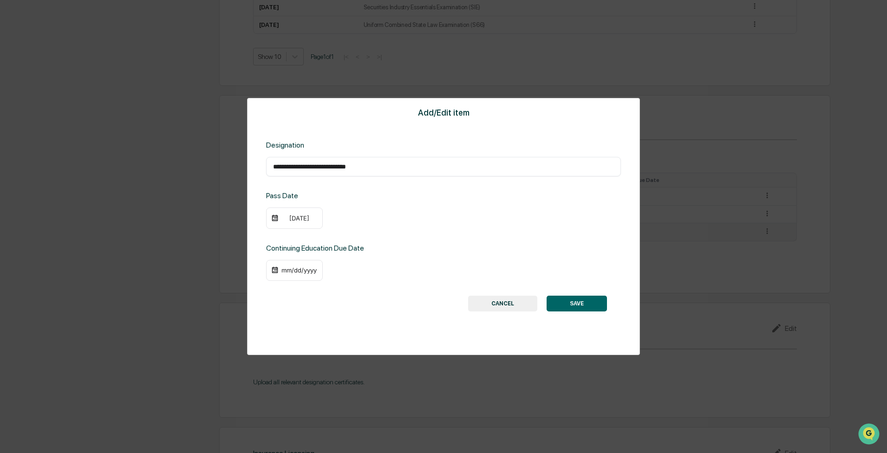
click at [298, 201] on div "mm/dd/yyyy" at bounding box center [299, 270] width 37 height 7
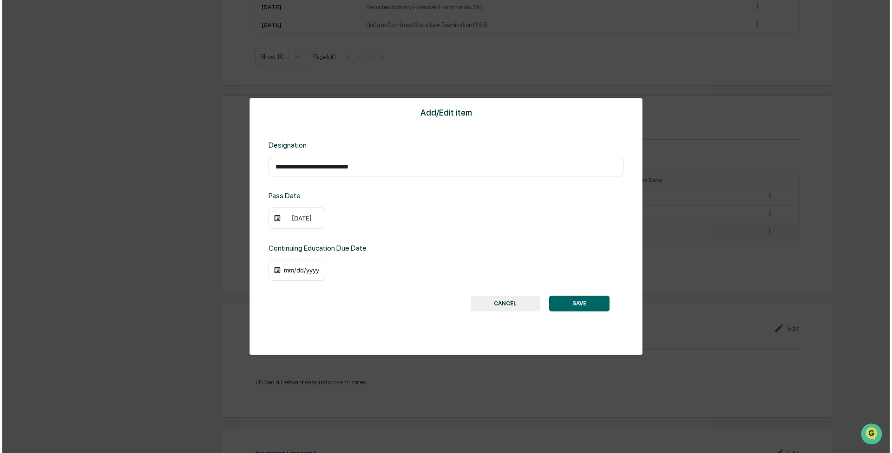
scroll to position [604, 0]
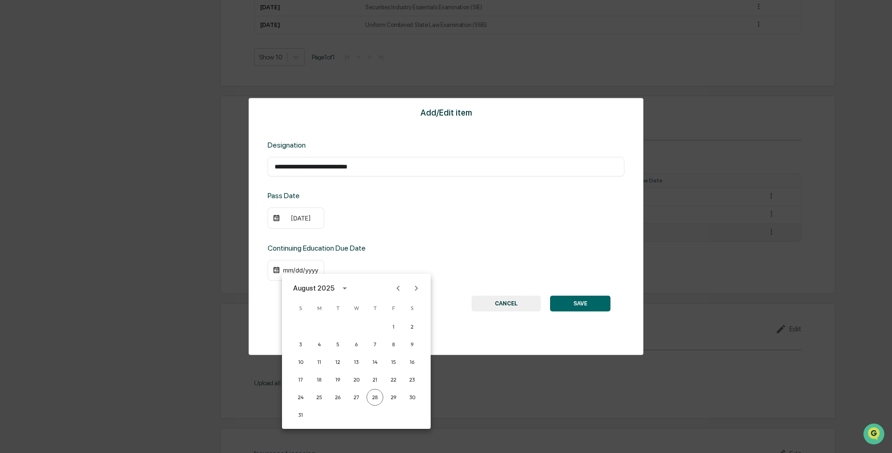
click at [305, 201] on div at bounding box center [446, 226] width 892 height 453
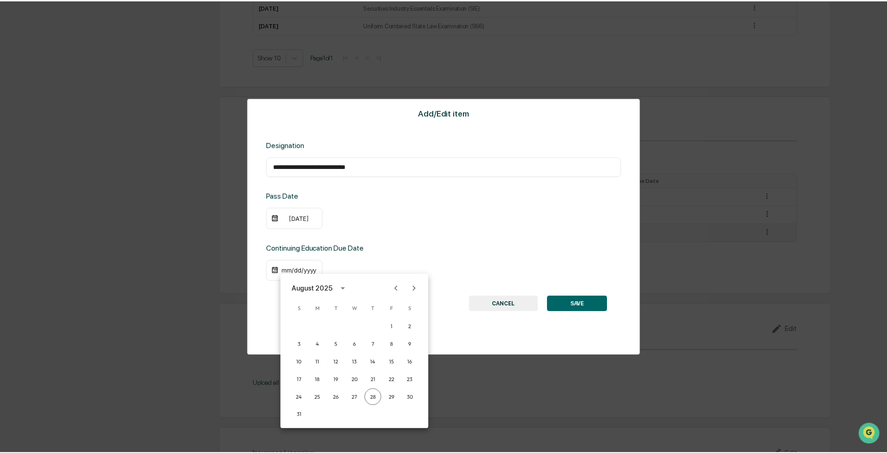
scroll to position [604, 0]
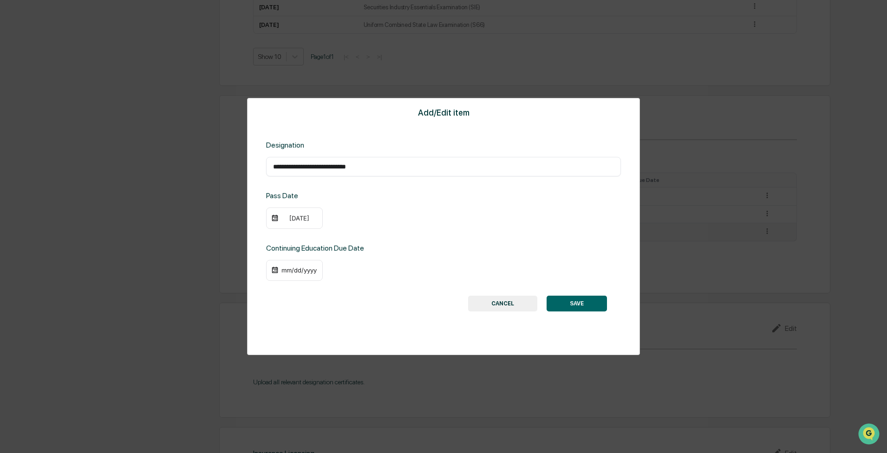
click at [300, 201] on div "mm/dd/yyyy" at bounding box center [299, 270] width 37 height 7
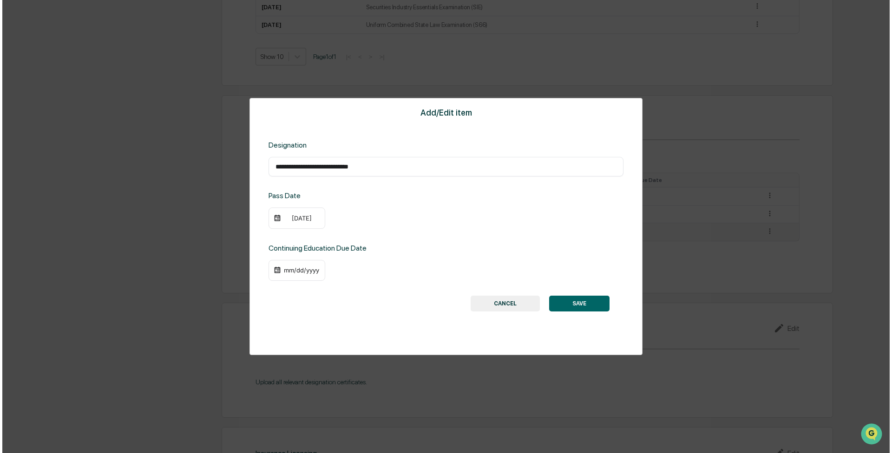
scroll to position [604, 0]
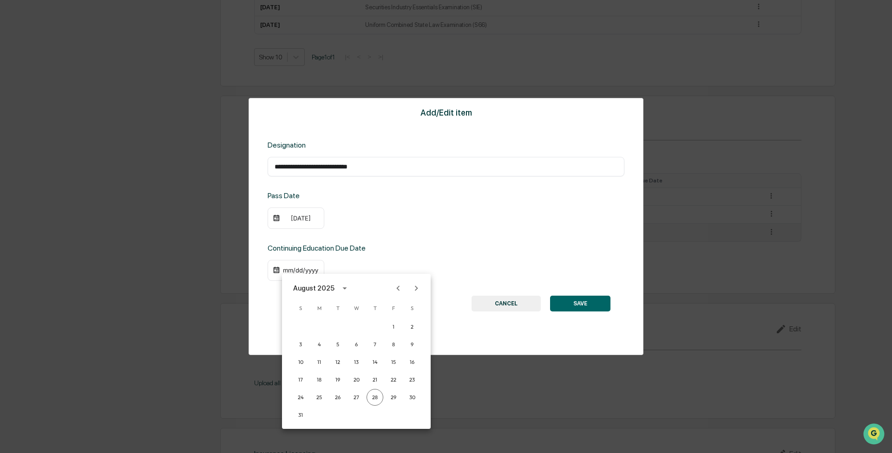
click at [347, 201] on icon "calendar view is open, switch to year view" at bounding box center [345, 288] width 10 height 10
click at [307, 201] on button "2026" at bounding box center [307, 386] width 33 height 17
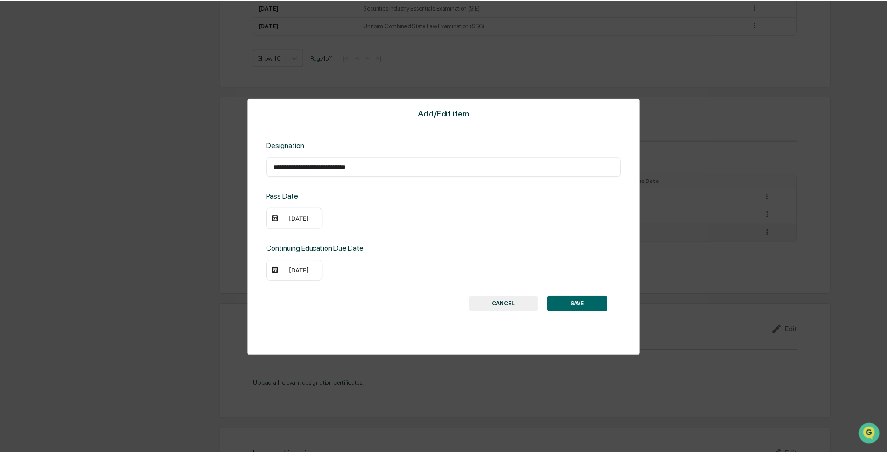
scroll to position [604, 0]
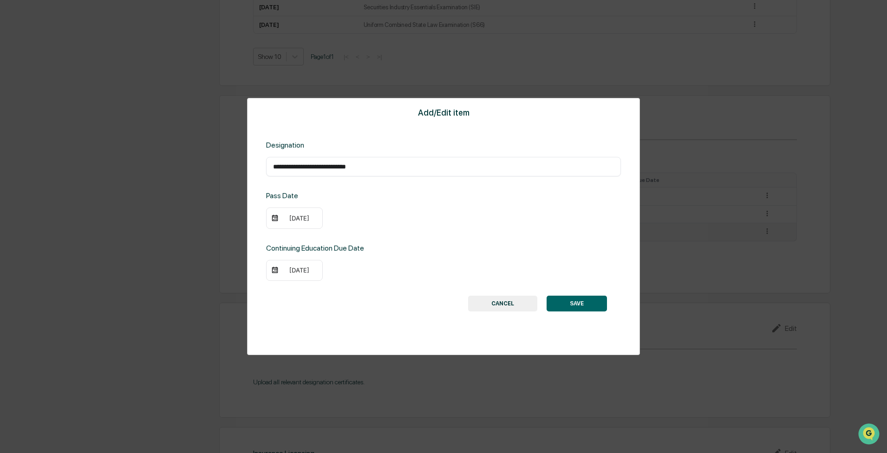
click at [308, 201] on div "08/28/2026" at bounding box center [294, 270] width 57 height 21
click at [306, 201] on div "08/28/2026" at bounding box center [299, 270] width 37 height 7
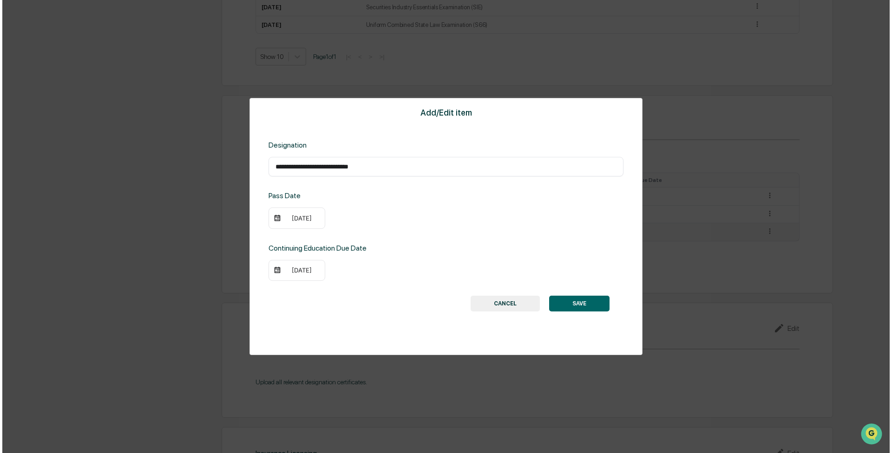
scroll to position [604, 0]
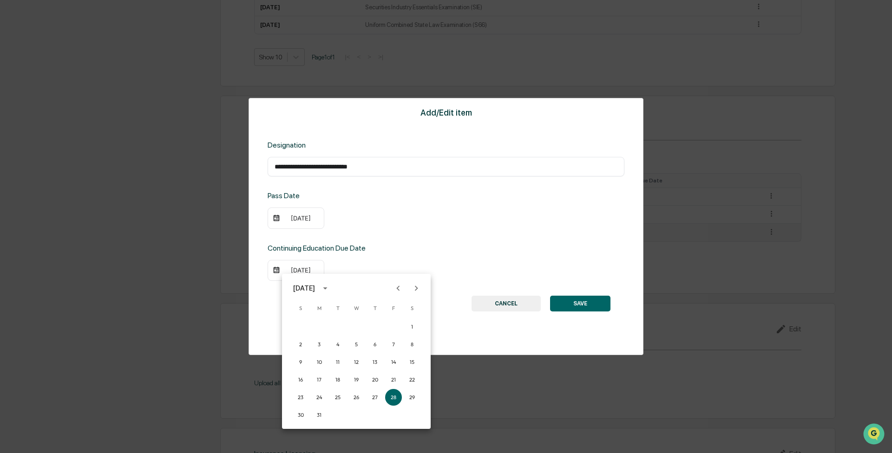
click at [395, 201] on icon "Previous month" at bounding box center [398, 288] width 10 height 10
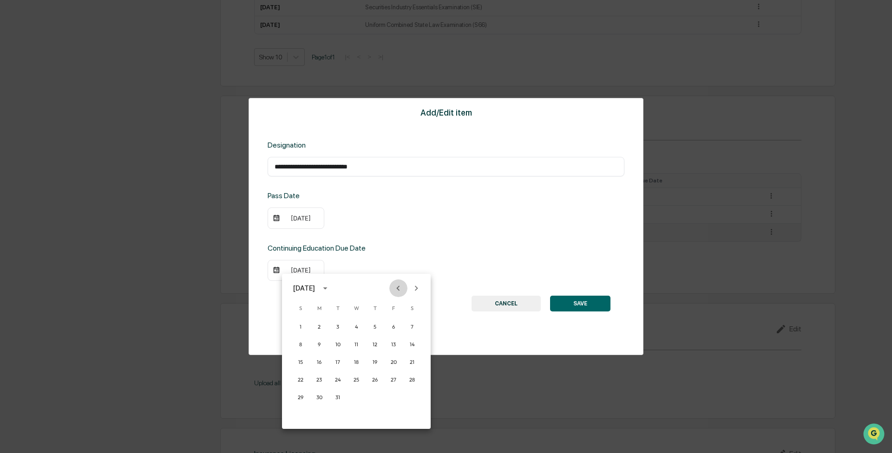
click at [395, 201] on icon "Previous month" at bounding box center [398, 288] width 10 height 10
click at [305, 201] on button "1" at bounding box center [300, 327] width 17 height 17
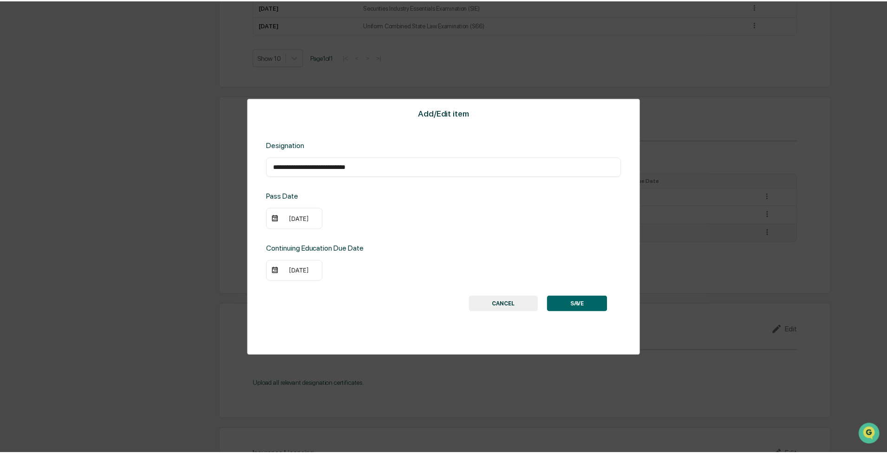
scroll to position [604, 0]
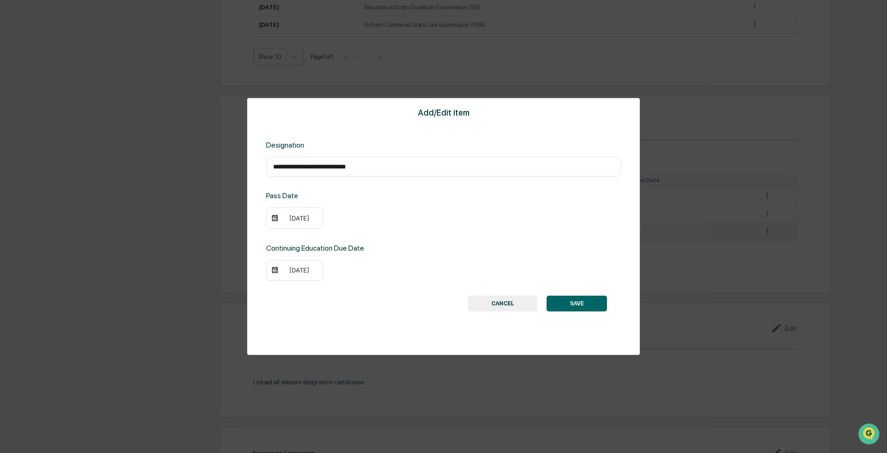
click at [441, 201] on button "SAVE" at bounding box center [577, 304] width 60 height 16
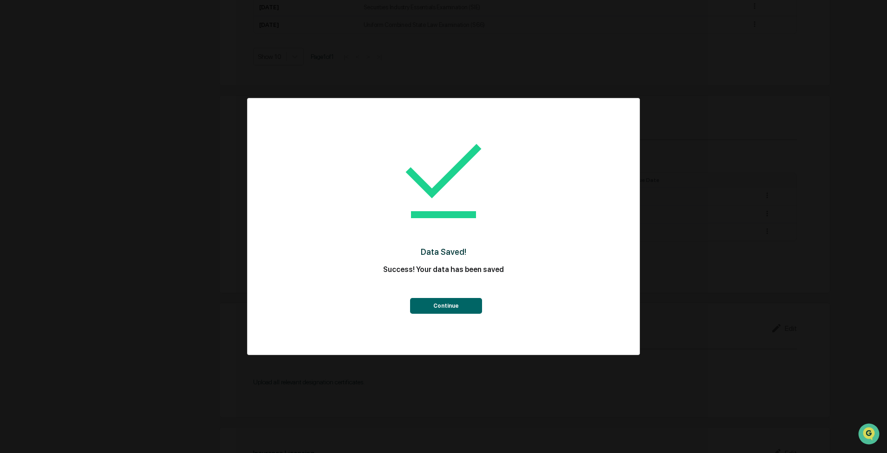
click at [436, 201] on button "Continue" at bounding box center [446, 306] width 72 height 16
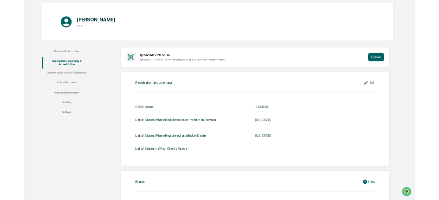
scroll to position [0, 0]
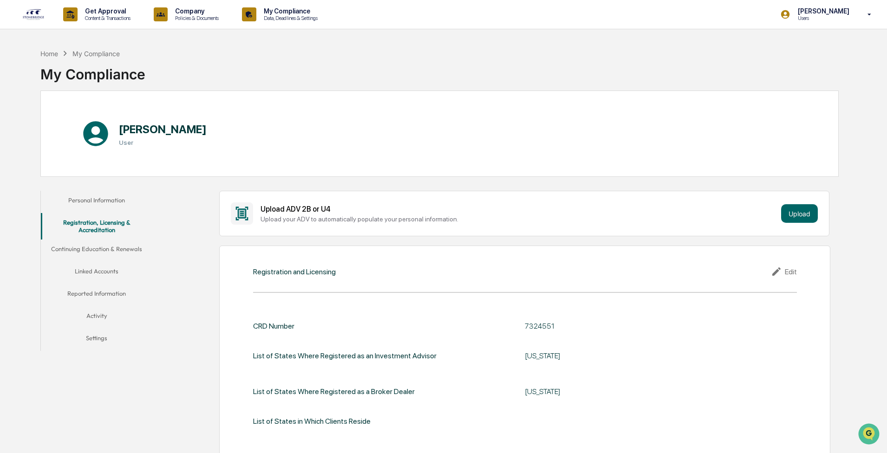
click at [111, 201] on button "Continuing Education & Renewals" at bounding box center [96, 251] width 111 height 22
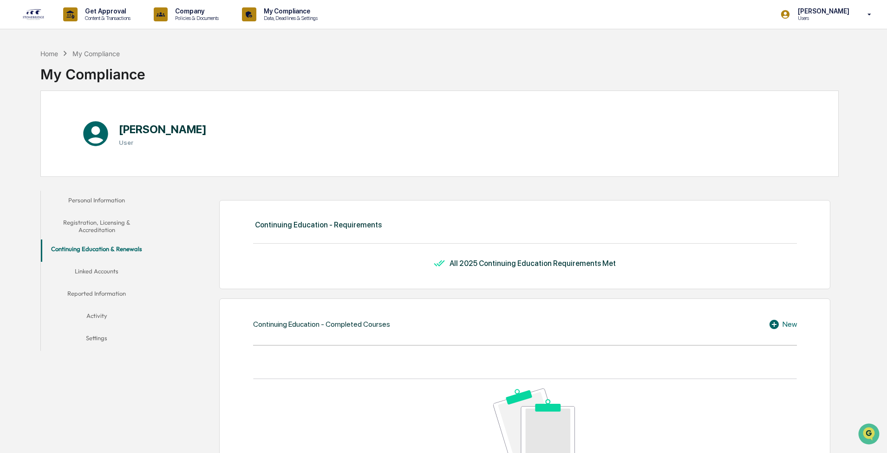
click at [115, 201] on button "Personal Information" at bounding box center [96, 202] width 111 height 22
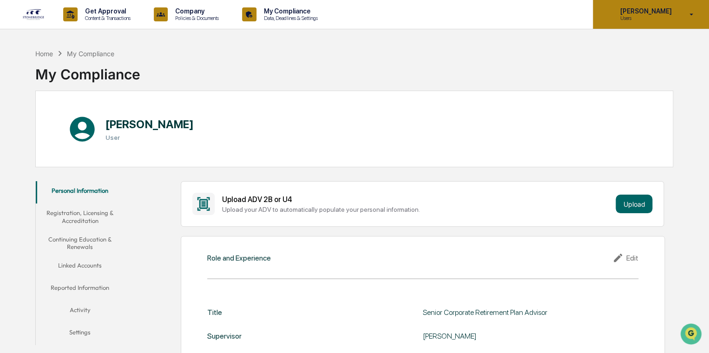
click at [441, 12] on div "Charles LaPorta IV Users" at bounding box center [651, 14] width 116 height 29
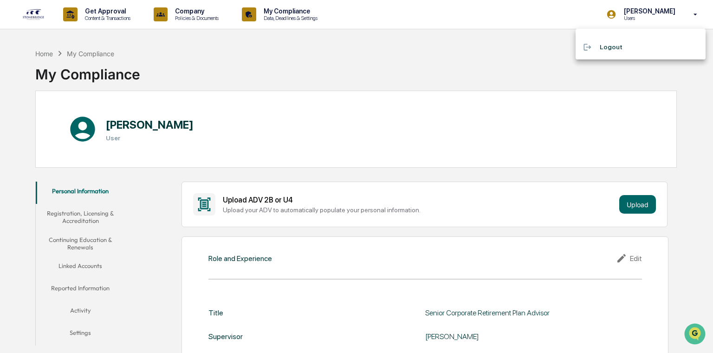
click at [373, 83] on div at bounding box center [356, 176] width 713 height 353
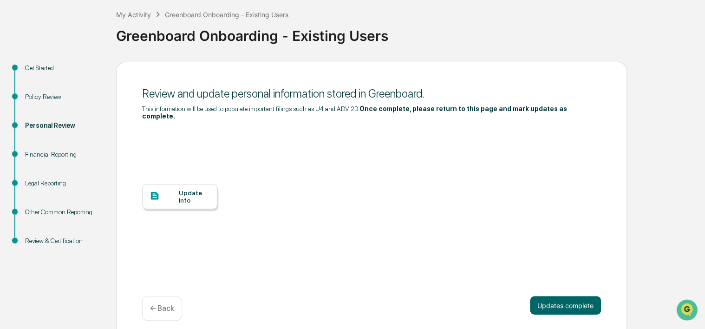
click at [177, 190] on div at bounding box center [164, 196] width 29 height 12
click at [545, 296] on button "Updates complete" at bounding box center [565, 305] width 71 height 19
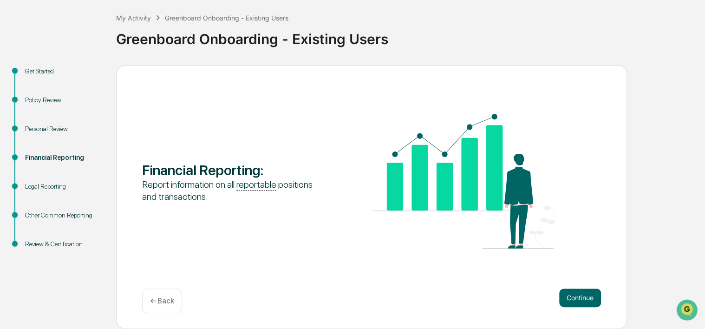
scroll to position [45, 0]
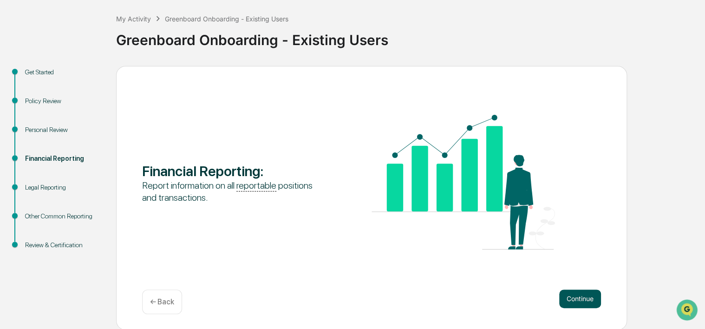
click at [575, 294] on button "Continue" at bounding box center [580, 298] width 42 height 19
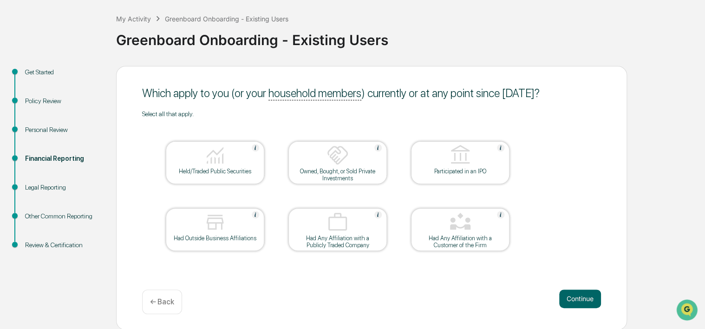
click at [219, 162] on img at bounding box center [215, 155] width 22 height 22
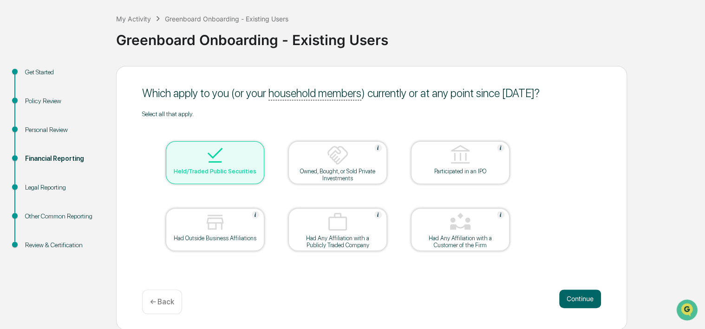
click at [232, 240] on div "Had Outside Business Affiliations" at bounding box center [215, 238] width 84 height 7
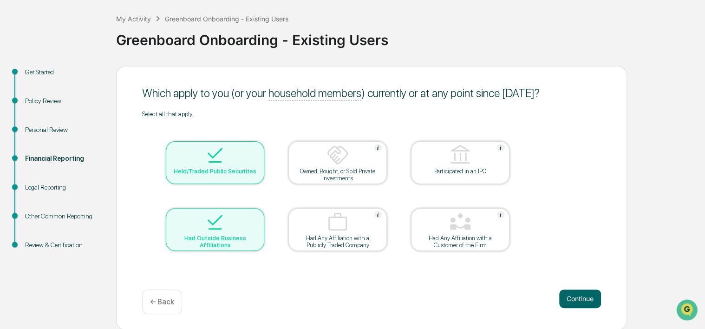
click at [436, 242] on div "Had Any Affiliation with a Customer of the Firm" at bounding box center [461, 242] width 84 height 14
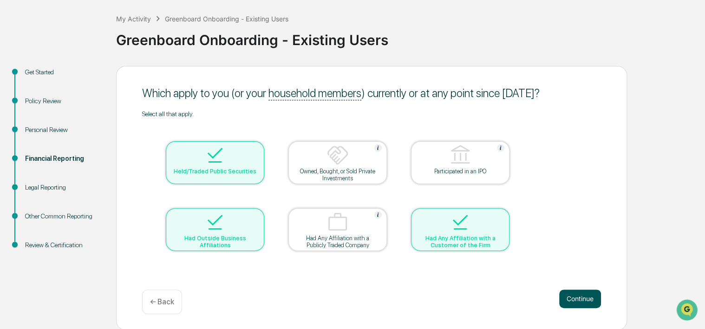
click at [580, 297] on button "Continue" at bounding box center [580, 298] width 42 height 19
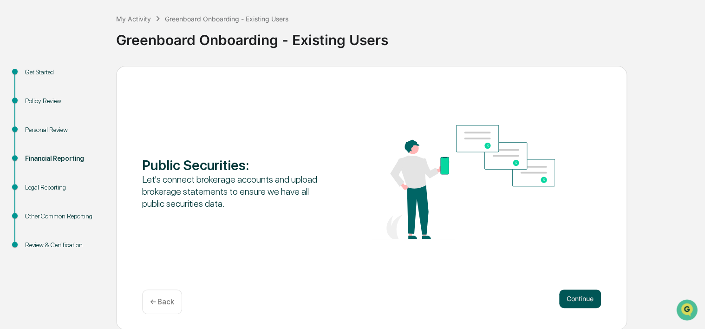
click at [576, 295] on button "Continue" at bounding box center [580, 298] width 42 height 19
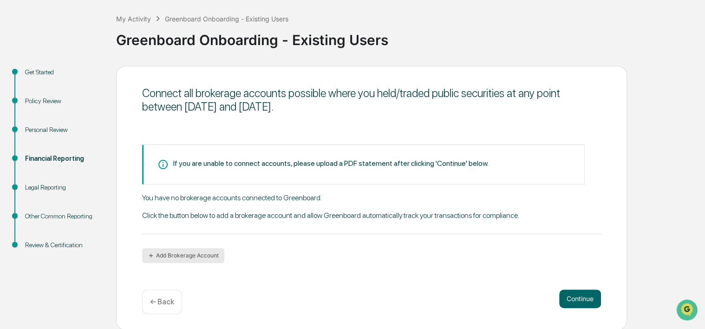
click at [206, 251] on button "Add Brokerage Account" at bounding box center [183, 255] width 82 height 15
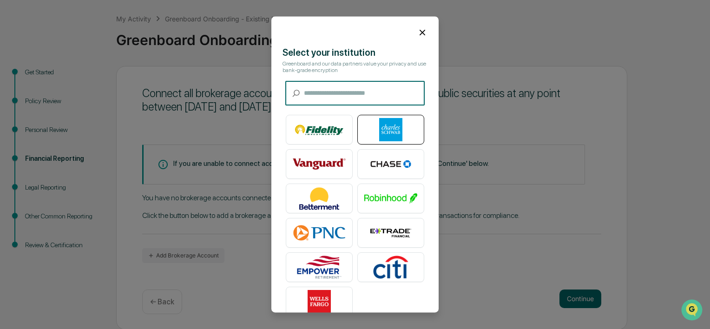
click at [393, 123] on img at bounding box center [390, 129] width 53 height 23
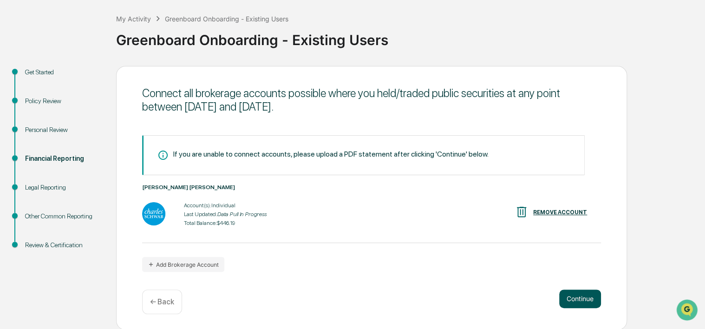
click at [576, 296] on button "Continue" at bounding box center [580, 298] width 42 height 19
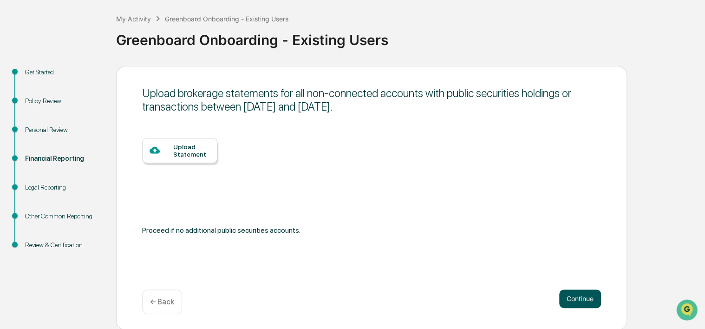
click at [576, 296] on button "Continue" at bounding box center [580, 298] width 42 height 19
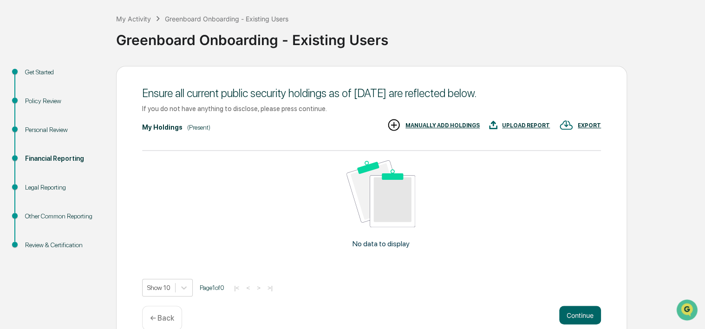
scroll to position [61, 0]
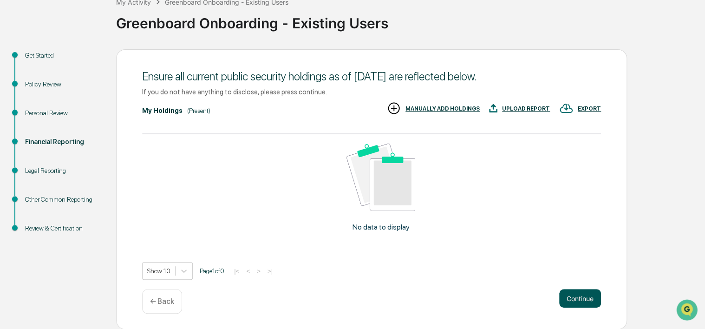
click at [568, 300] on button "Continue" at bounding box center [580, 298] width 42 height 19
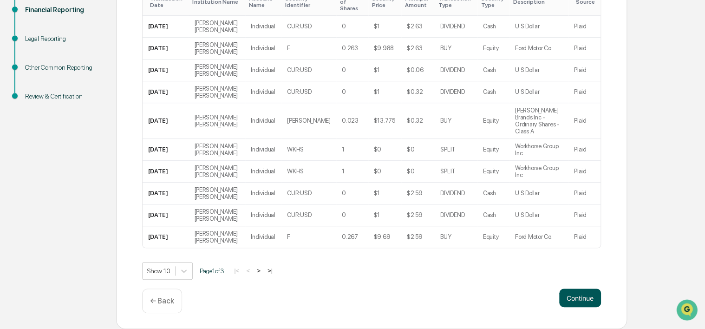
click at [574, 303] on button "Continue" at bounding box center [580, 297] width 42 height 19
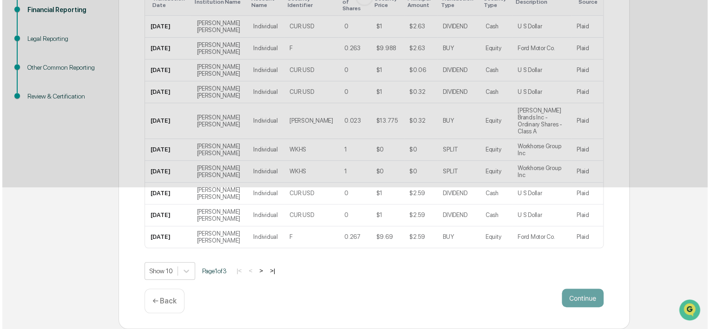
scroll to position [45, 0]
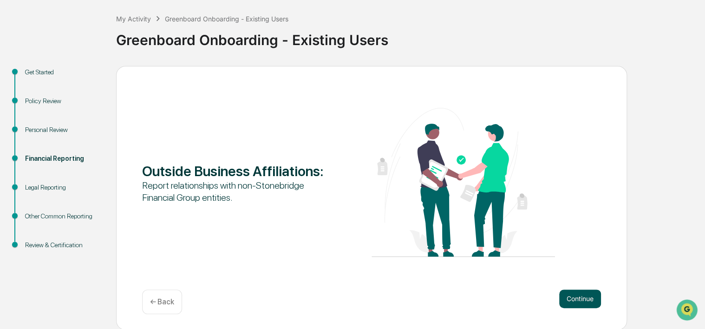
click at [559, 294] on button "Continue" at bounding box center [580, 298] width 42 height 19
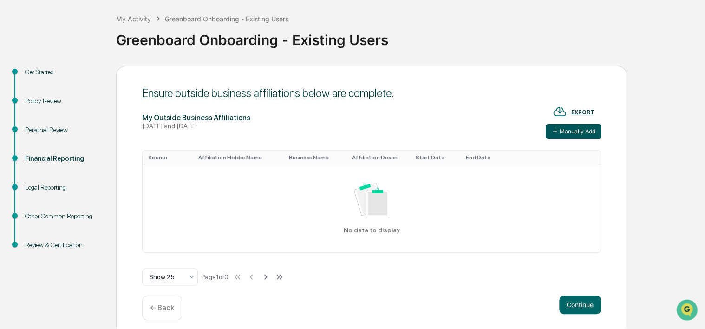
click at [571, 132] on button "Manually Add" at bounding box center [573, 131] width 55 height 15
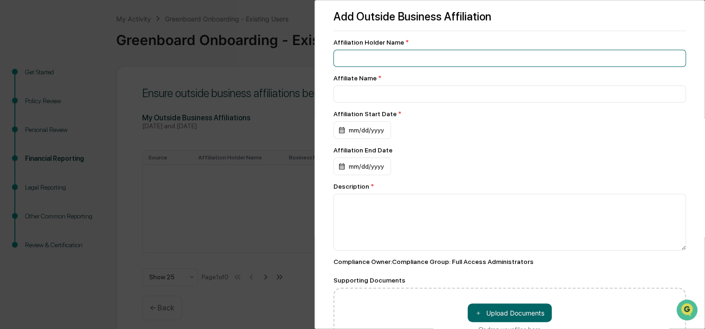
click at [407, 58] on input at bounding box center [510, 58] width 353 height 17
type input "**********"
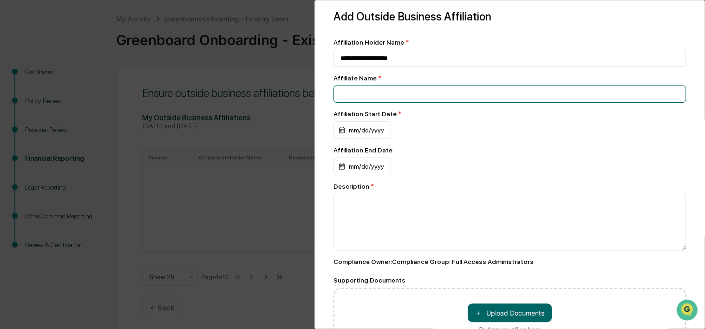
click at [394, 67] on input at bounding box center [510, 58] width 353 height 17
type input "**********"
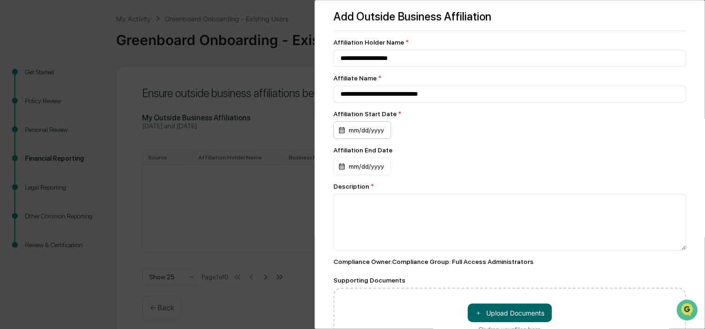
click at [342, 130] on div "mm/dd/yyyy" at bounding box center [363, 130] width 58 height 18
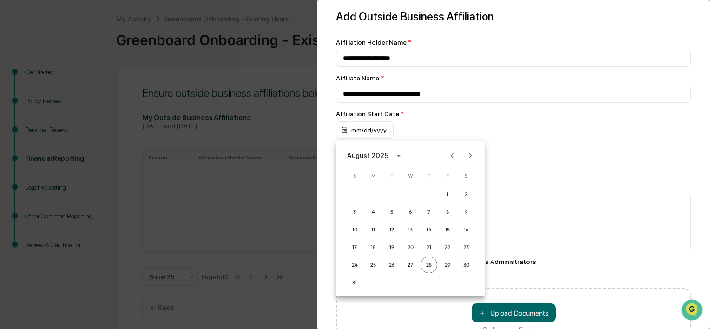
click at [388, 154] on div "August 2025" at bounding box center [369, 156] width 44 height 10
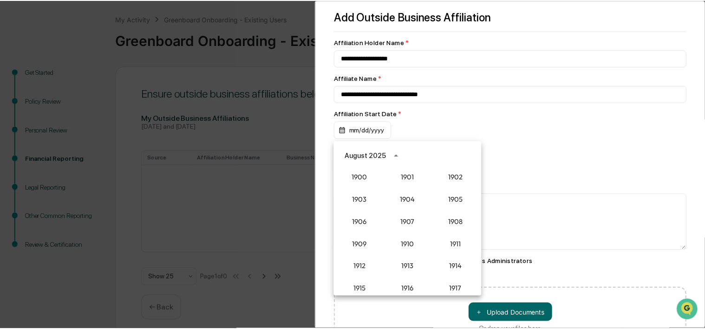
scroll to position [860, 0]
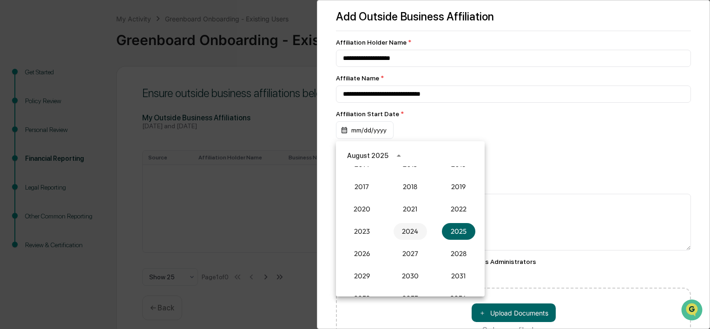
click at [406, 224] on button "2024" at bounding box center [409, 231] width 33 height 17
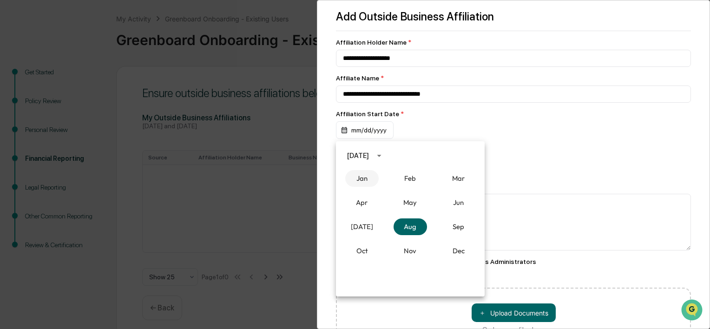
click at [366, 182] on button "Jan" at bounding box center [361, 178] width 33 height 17
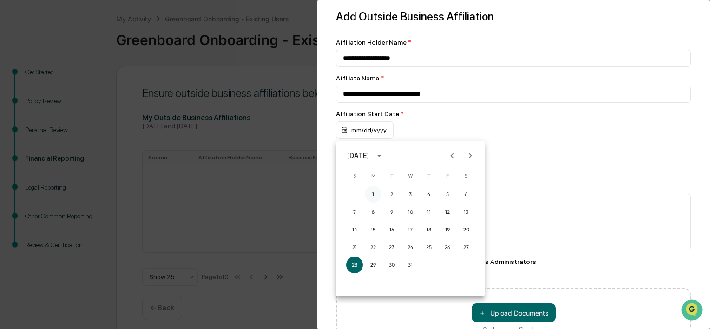
click at [376, 192] on button "1" at bounding box center [373, 194] width 17 height 17
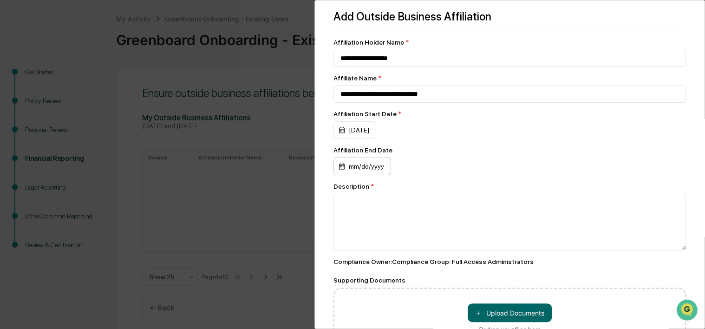
click at [376, 139] on div "mm/dd/yyyy" at bounding box center [355, 130] width 43 height 18
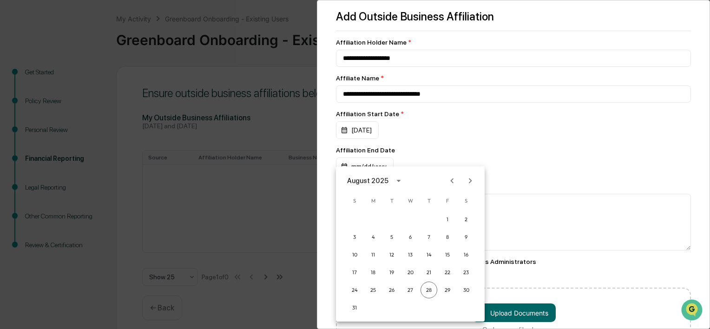
click at [463, 133] on div at bounding box center [355, 164] width 710 height 329
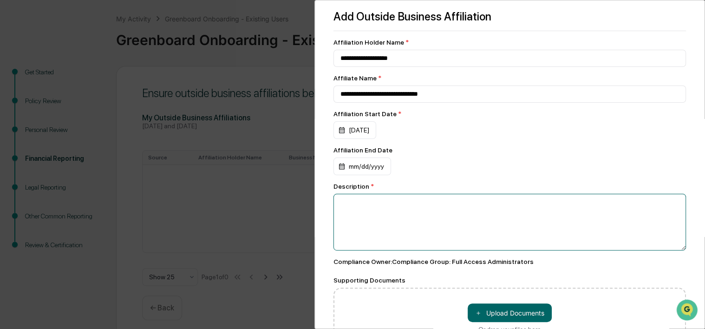
click at [426, 207] on textarea at bounding box center [510, 222] width 353 height 57
type textarea "*"
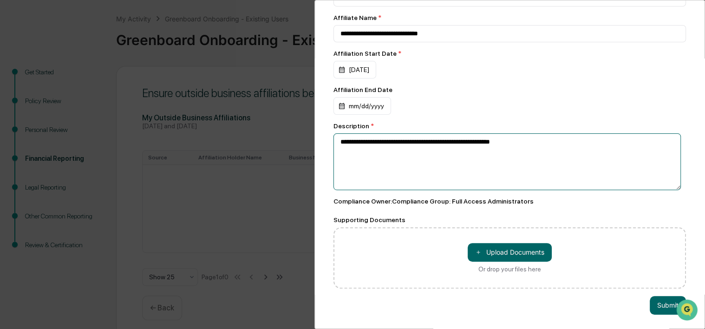
scroll to position [69, 0]
type textarea "**********"
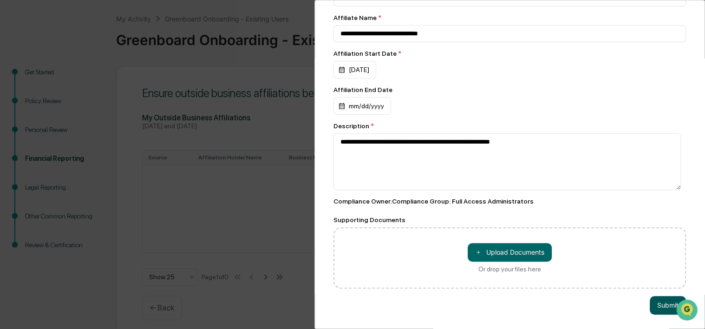
click at [659, 298] on button "Submit" at bounding box center [668, 305] width 36 height 19
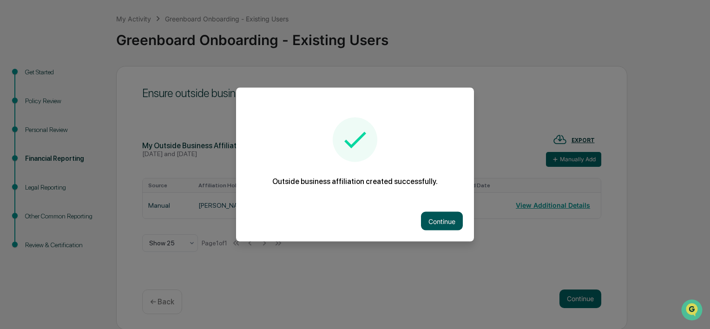
click at [450, 223] on button "Continue" at bounding box center [442, 221] width 42 height 19
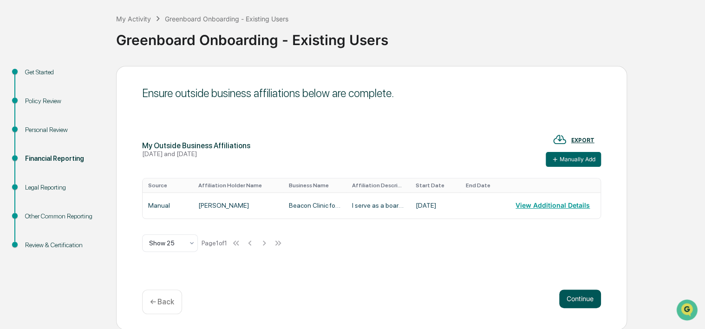
click at [574, 299] on button "Continue" at bounding box center [580, 298] width 42 height 19
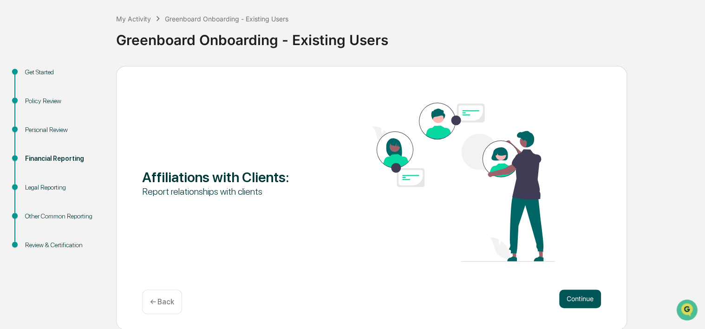
click at [574, 292] on button "Continue" at bounding box center [580, 298] width 42 height 19
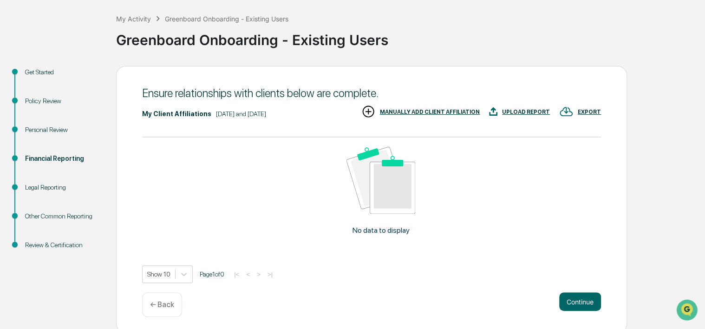
click at [464, 112] on div "MANUALLY ADD CLIENT AFFILIATION" at bounding box center [430, 112] width 100 height 7
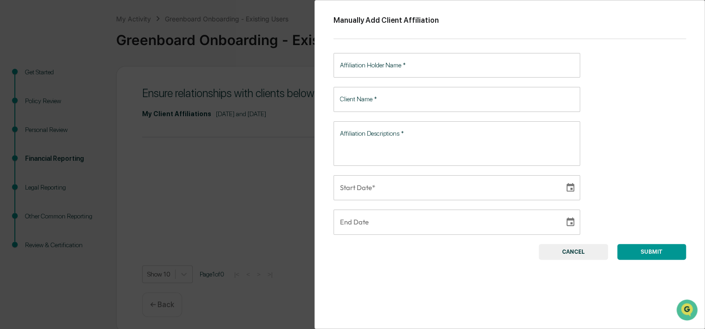
click at [415, 69] on input "Affiliation Holder Name   *" at bounding box center [457, 65] width 247 height 25
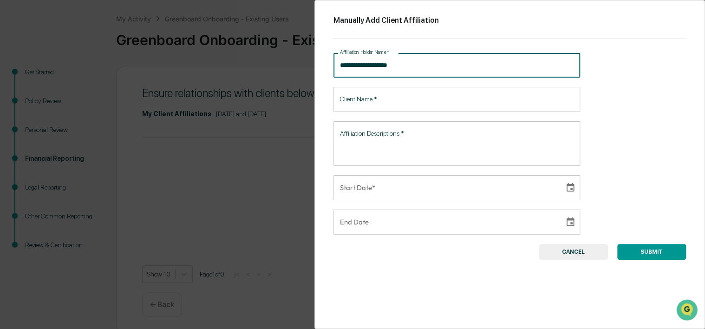
type input "**********"
click at [396, 103] on input "Client Name   *" at bounding box center [457, 99] width 247 height 25
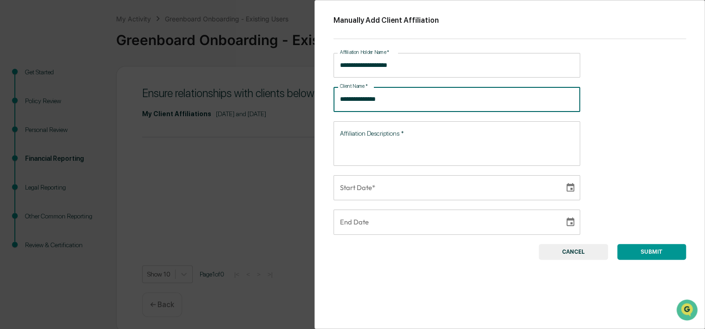
type input "**********"
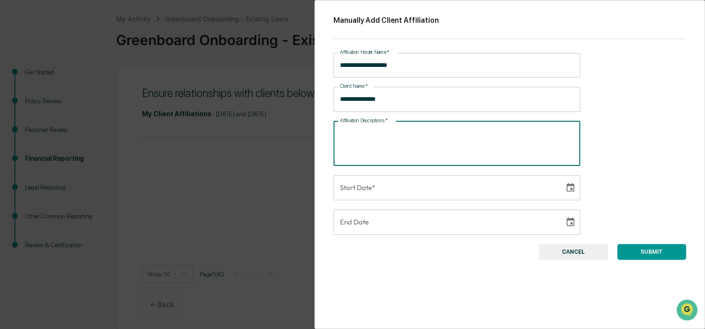
click at [364, 141] on textarea "Affiliation Descriptions   *" at bounding box center [457, 143] width 234 height 29
type textarea "**********"
click at [562, 185] on button "Choose date" at bounding box center [571, 188] width 18 height 18
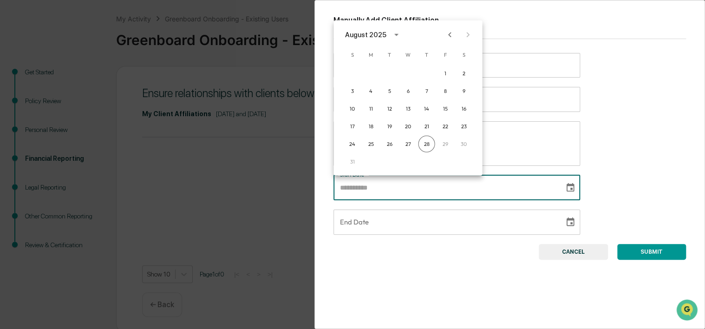
drag, startPoint x: 440, startPoint y: 33, endPoint x: 446, endPoint y: 34, distance: 6.3
click at [441, 33] on div "August 2025" at bounding box center [408, 35] width 149 height 14
click at [449, 35] on icon "Previous month" at bounding box center [450, 34] width 10 height 10
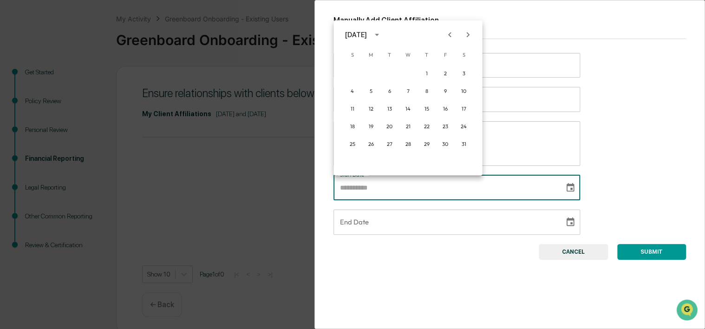
click at [449, 35] on icon "Previous month" at bounding box center [450, 34] width 10 height 10
click at [448, 91] on button "11" at bounding box center [445, 91] width 17 height 17
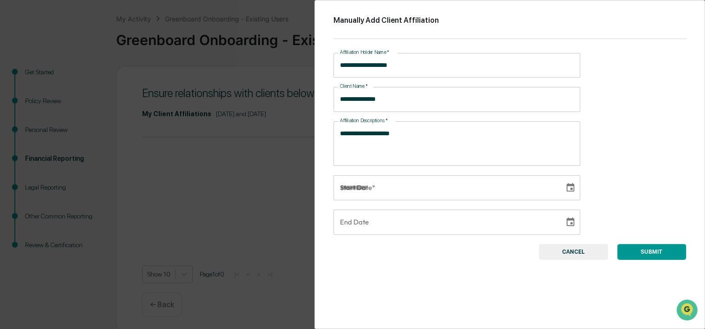
type input "**********"
click at [643, 253] on button "SUBMIT" at bounding box center [651, 252] width 69 height 16
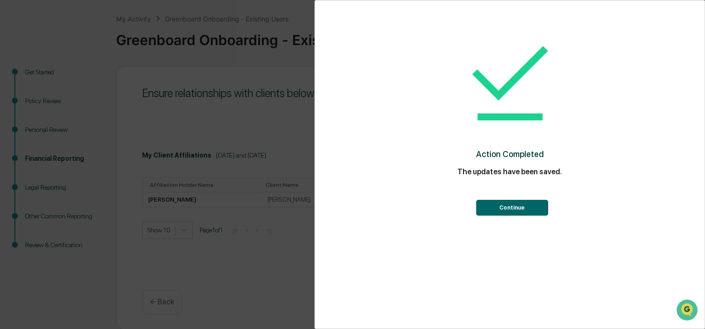
click at [511, 210] on button "Continue" at bounding box center [512, 208] width 72 height 16
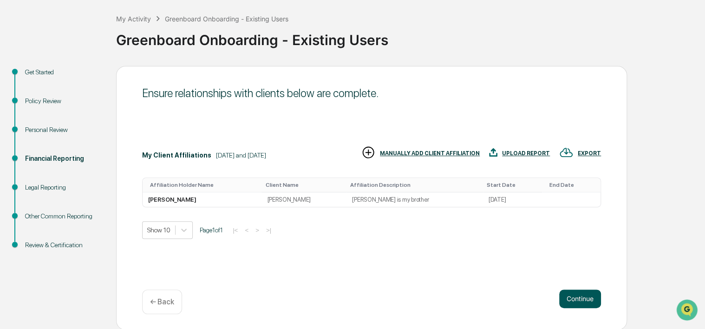
click at [586, 294] on button "Continue" at bounding box center [580, 298] width 42 height 19
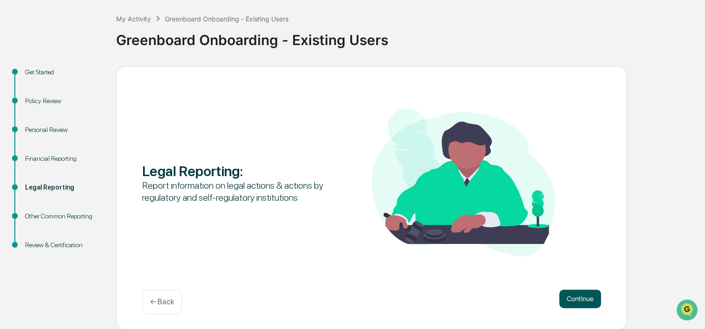
click at [581, 296] on button "Continue" at bounding box center [580, 298] width 42 height 19
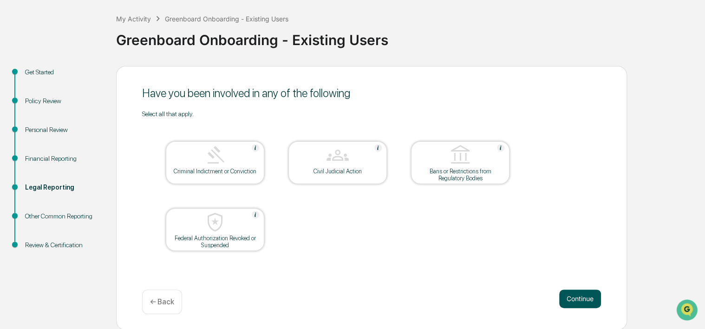
click at [568, 295] on button "Continue" at bounding box center [580, 298] width 42 height 19
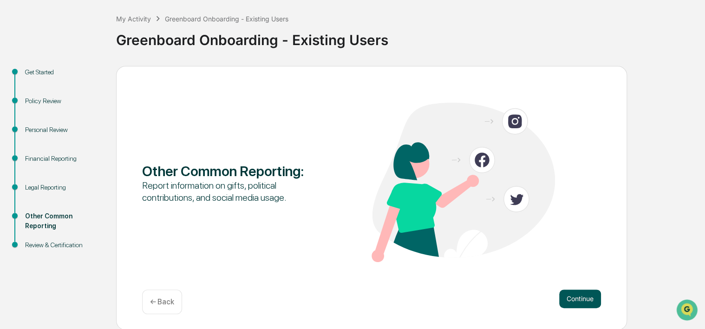
click at [577, 294] on button "Continue" at bounding box center [580, 298] width 42 height 19
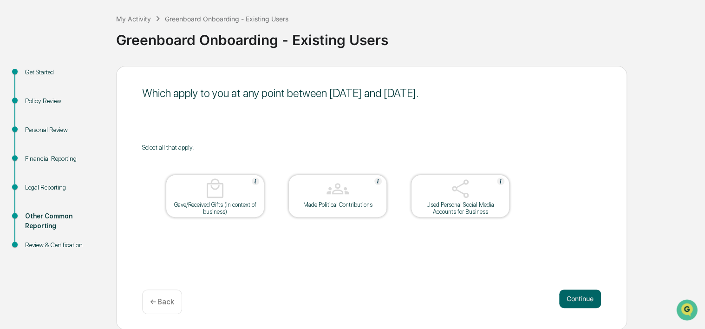
click at [177, 305] on div "← Back" at bounding box center [162, 301] width 40 height 25
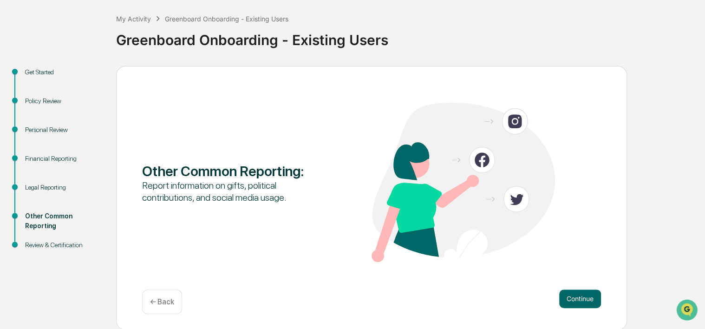
click at [164, 301] on p "← Back" at bounding box center [162, 301] width 24 height 9
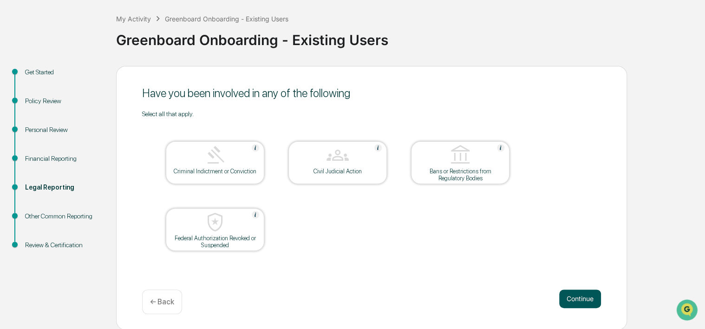
click at [571, 295] on button "Continue" at bounding box center [580, 298] width 42 height 19
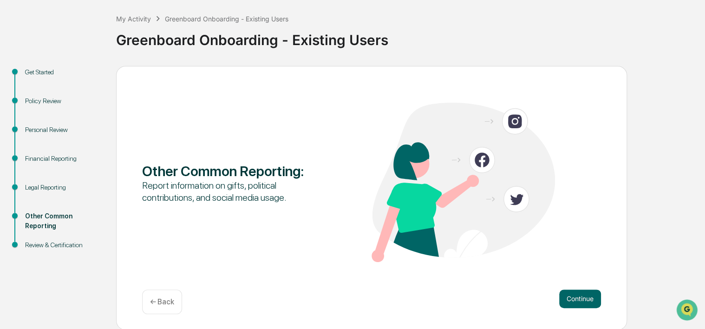
click at [571, 295] on button "Continue" at bounding box center [580, 298] width 42 height 19
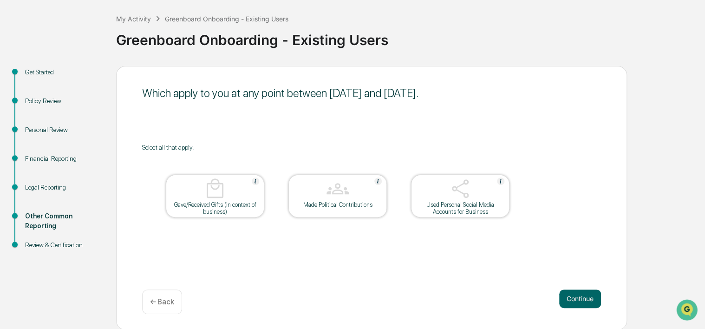
click at [477, 207] on div "Used Personal Social Media Accounts for Business" at bounding box center [461, 208] width 84 height 14
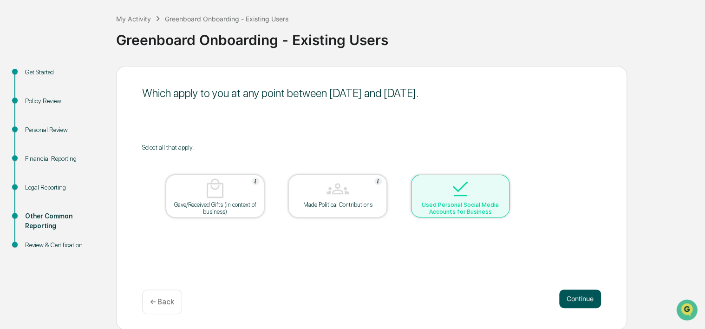
click at [569, 295] on button "Continue" at bounding box center [580, 298] width 42 height 19
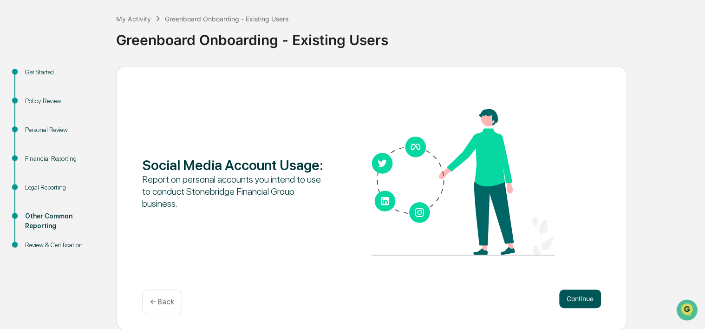
click at [570, 296] on button "Continue" at bounding box center [580, 298] width 42 height 19
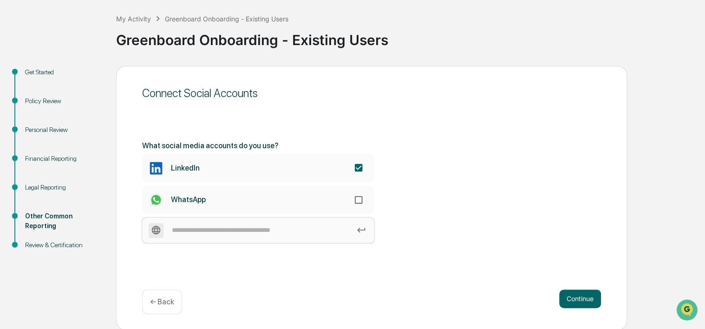
click at [278, 235] on input at bounding box center [258, 230] width 232 height 26
type input "********"
click at [559, 297] on button "Continue" at bounding box center [580, 298] width 42 height 19
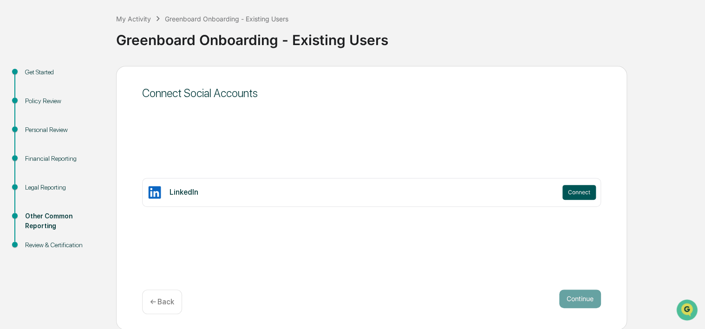
click at [590, 195] on button "Connect" at bounding box center [579, 192] width 33 height 15
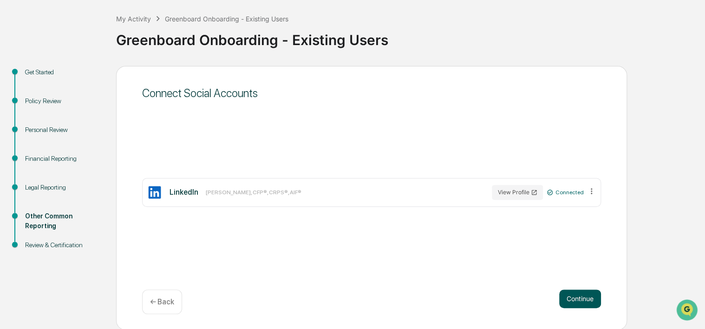
click at [576, 294] on button "Continue" at bounding box center [580, 298] width 42 height 19
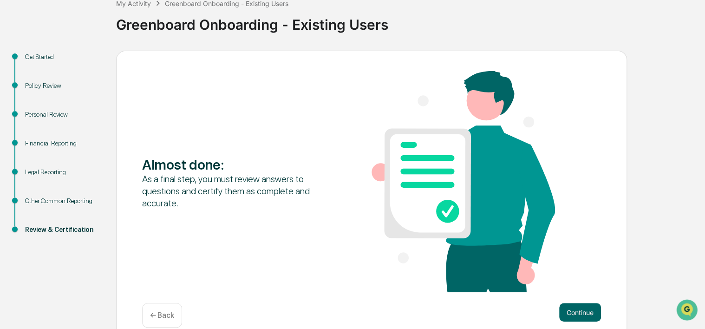
scroll to position [74, 0]
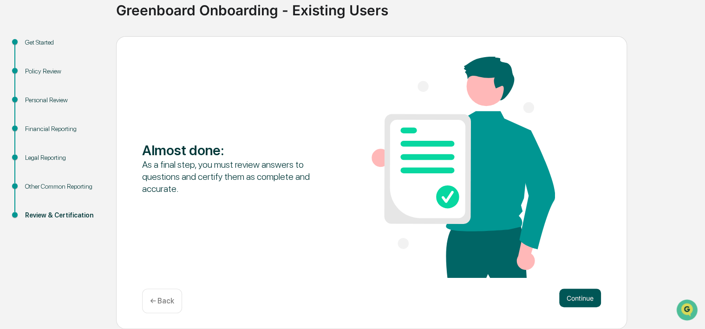
click at [581, 297] on button "Continue" at bounding box center [580, 297] width 42 height 19
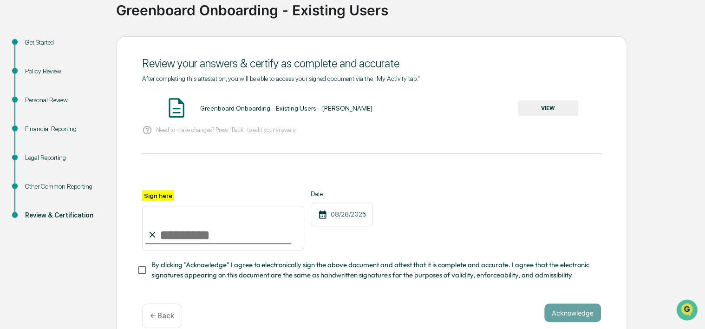
click at [169, 234] on input "Sign here" at bounding box center [223, 228] width 162 height 45
type input "**********"
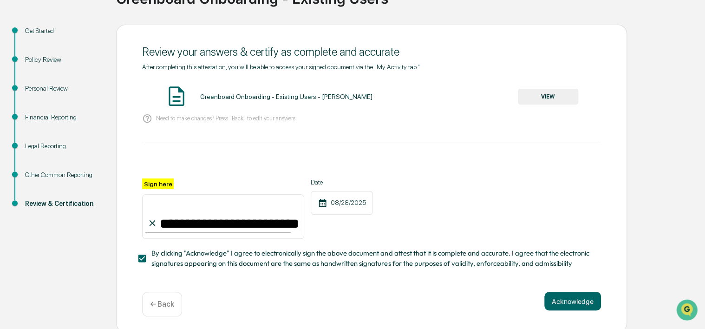
scroll to position [92, 0]
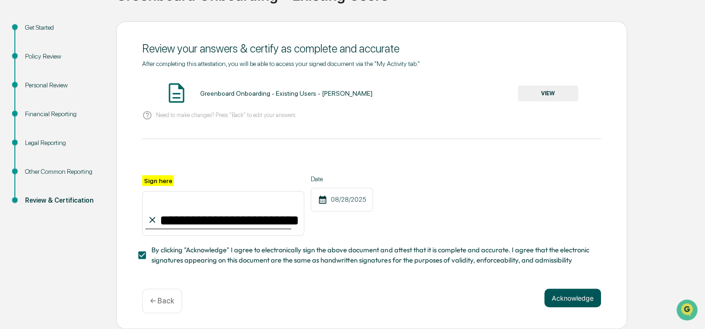
click at [569, 289] on button "Acknowledge" at bounding box center [572, 297] width 57 height 19
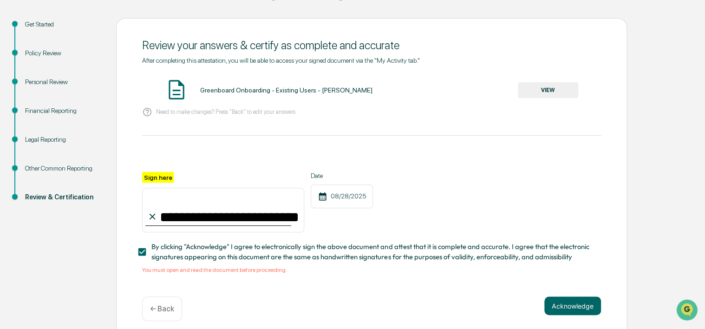
click at [543, 92] on button "VIEW" at bounding box center [548, 90] width 60 height 16
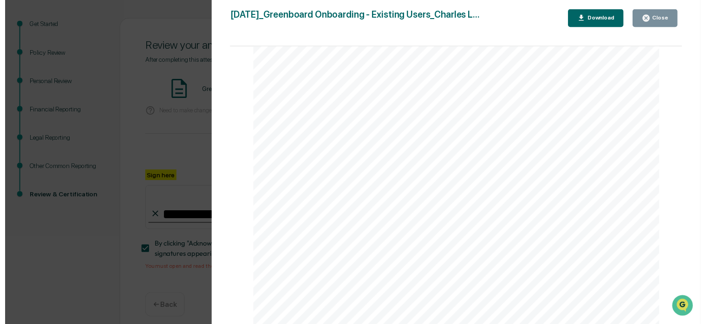
scroll to position [929, 0]
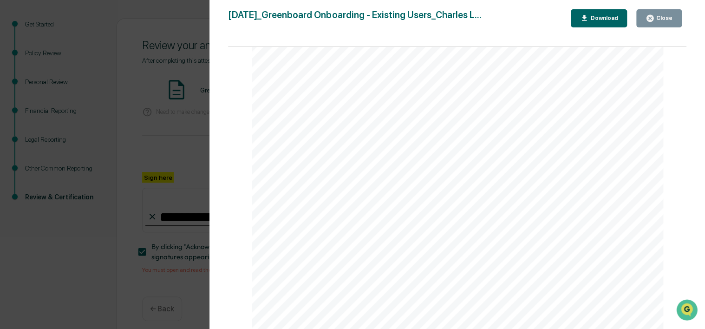
click at [663, 21] on div "Close" at bounding box center [663, 18] width 18 height 7
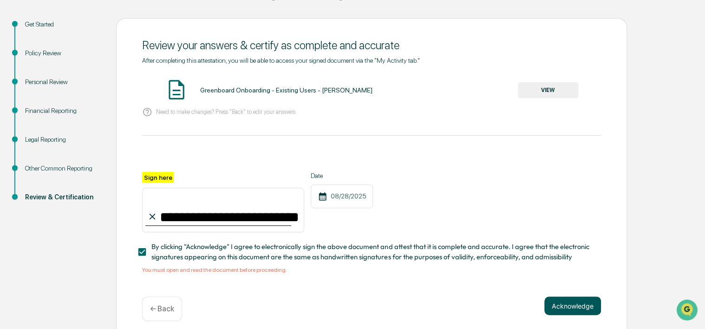
click at [557, 306] on button "Acknowledge" at bounding box center [572, 305] width 57 height 19
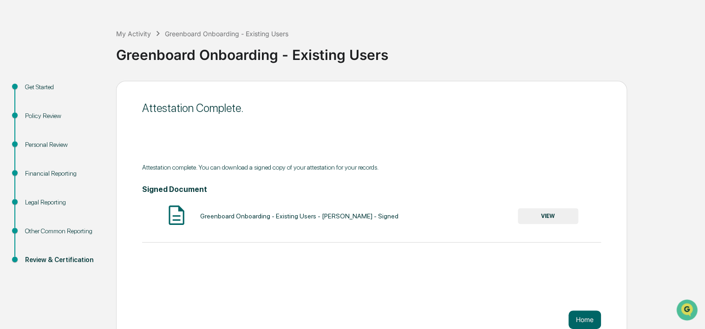
scroll to position [45, 0]
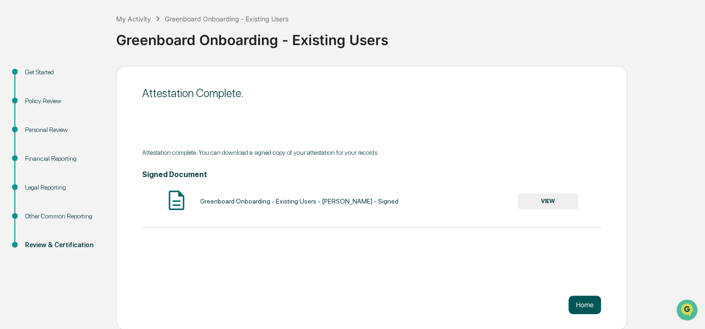
click at [583, 301] on button "Home" at bounding box center [585, 304] width 33 height 19
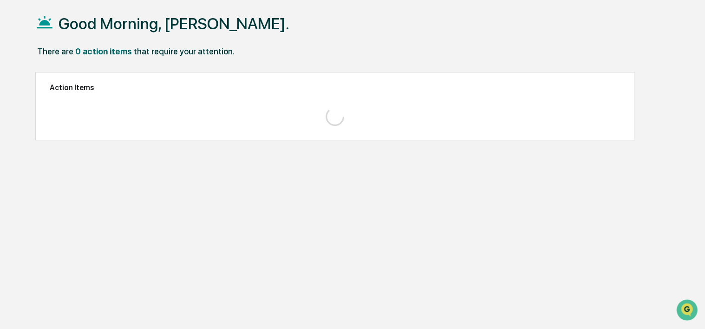
scroll to position [44, 0]
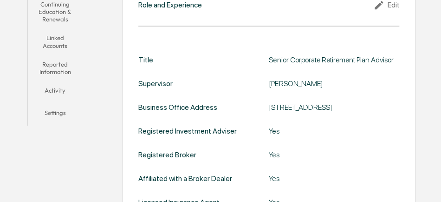
click at [67, 7] on button "Continuing Education & Renewals" at bounding box center [55, 12] width 55 height 34
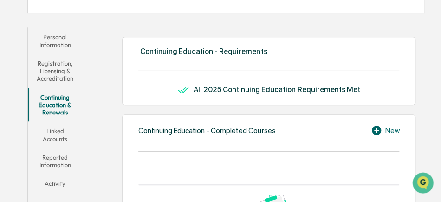
click at [63, 71] on button "Registration, Licensing & Accreditation" at bounding box center [55, 71] width 55 height 34
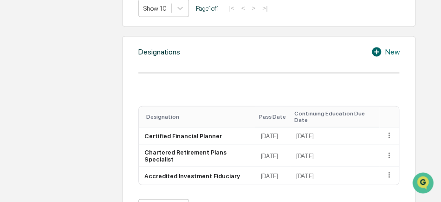
scroll to position [557, 0]
